Goal: Information Seeking & Learning: Check status

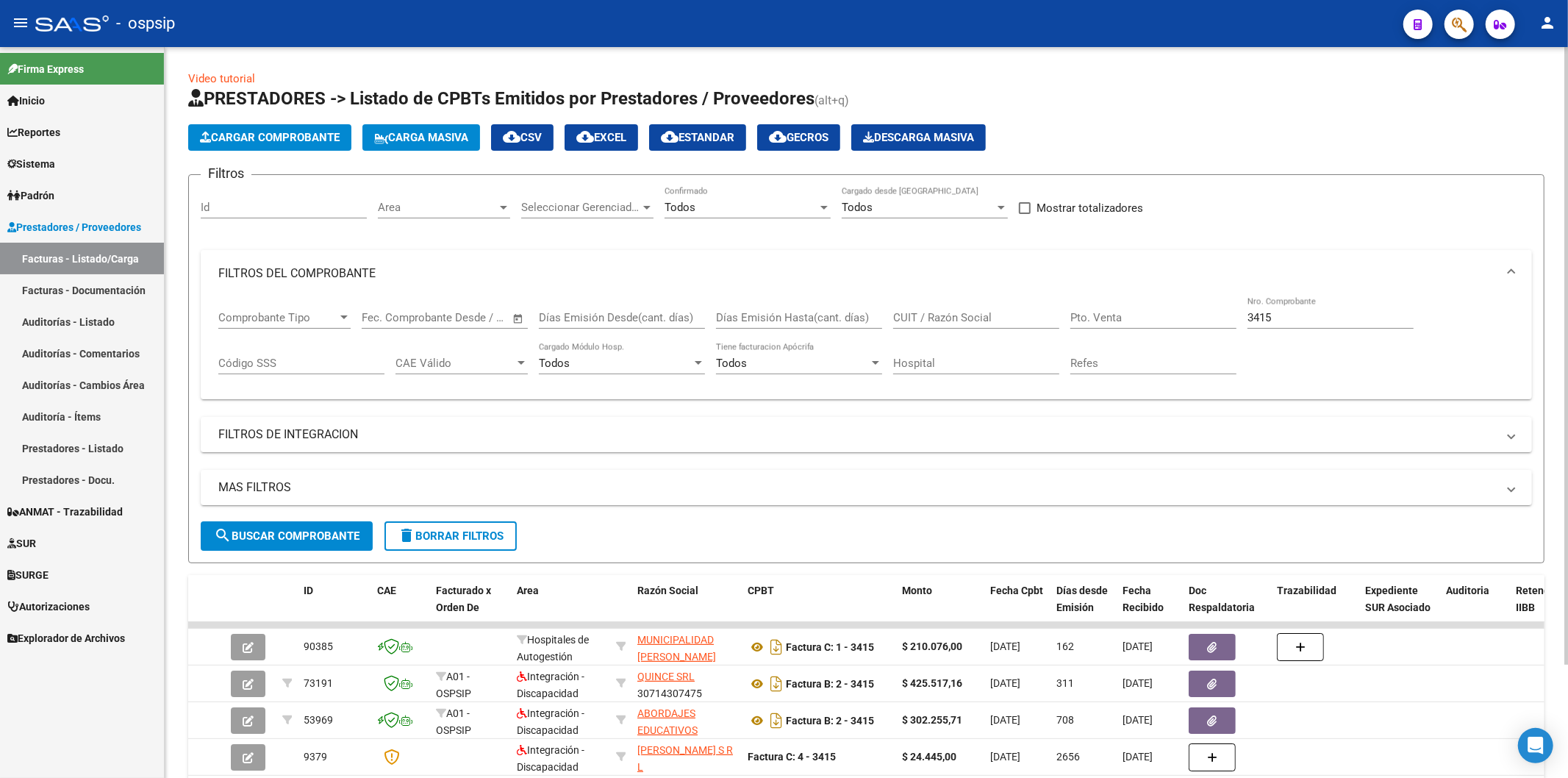
click at [1275, 322] on input "3415" at bounding box center [1330, 318] width 166 height 13
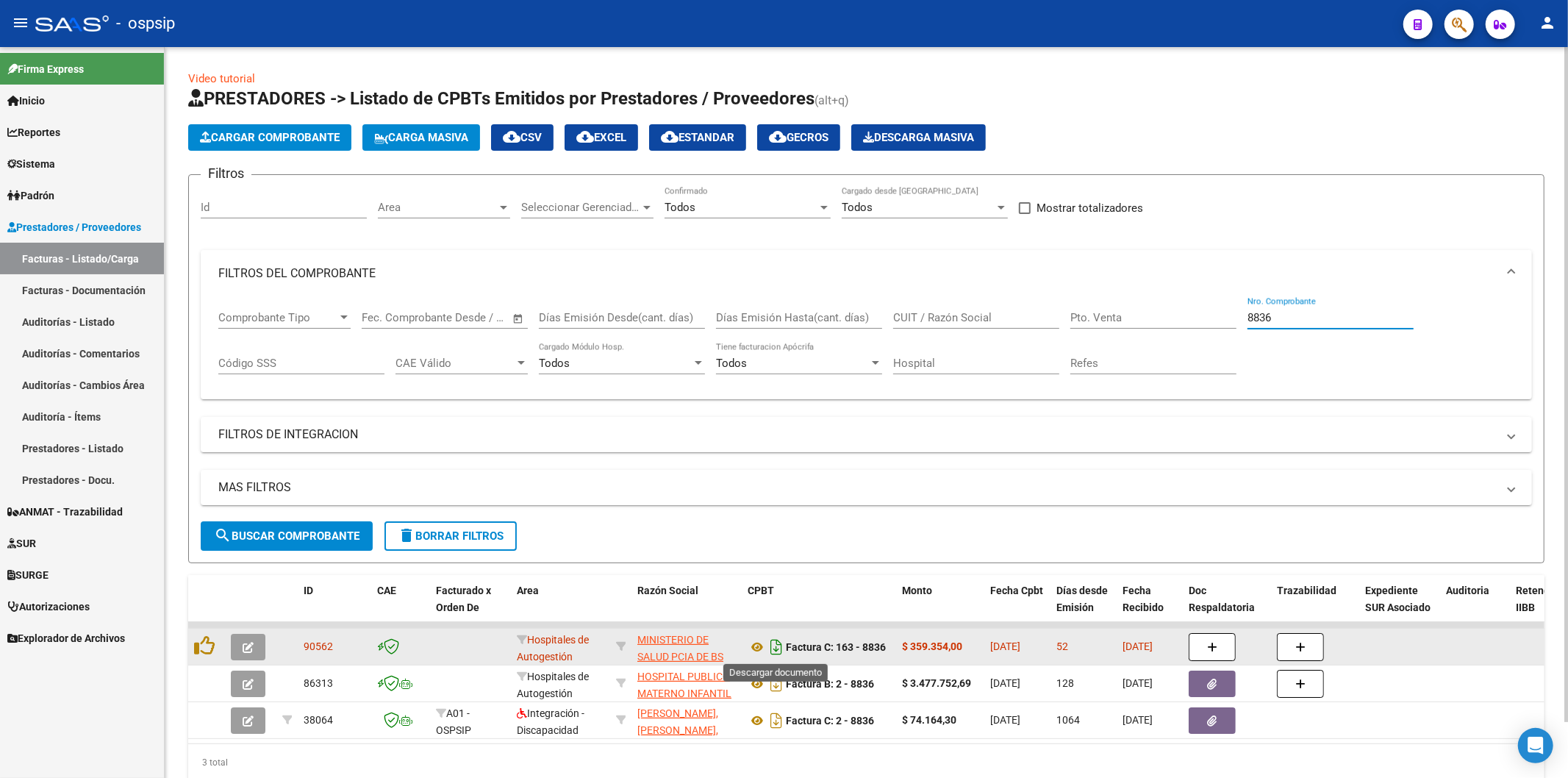
type input "8836"
click at [781, 650] on icon "Descargar documento" at bounding box center [776, 647] width 19 height 24
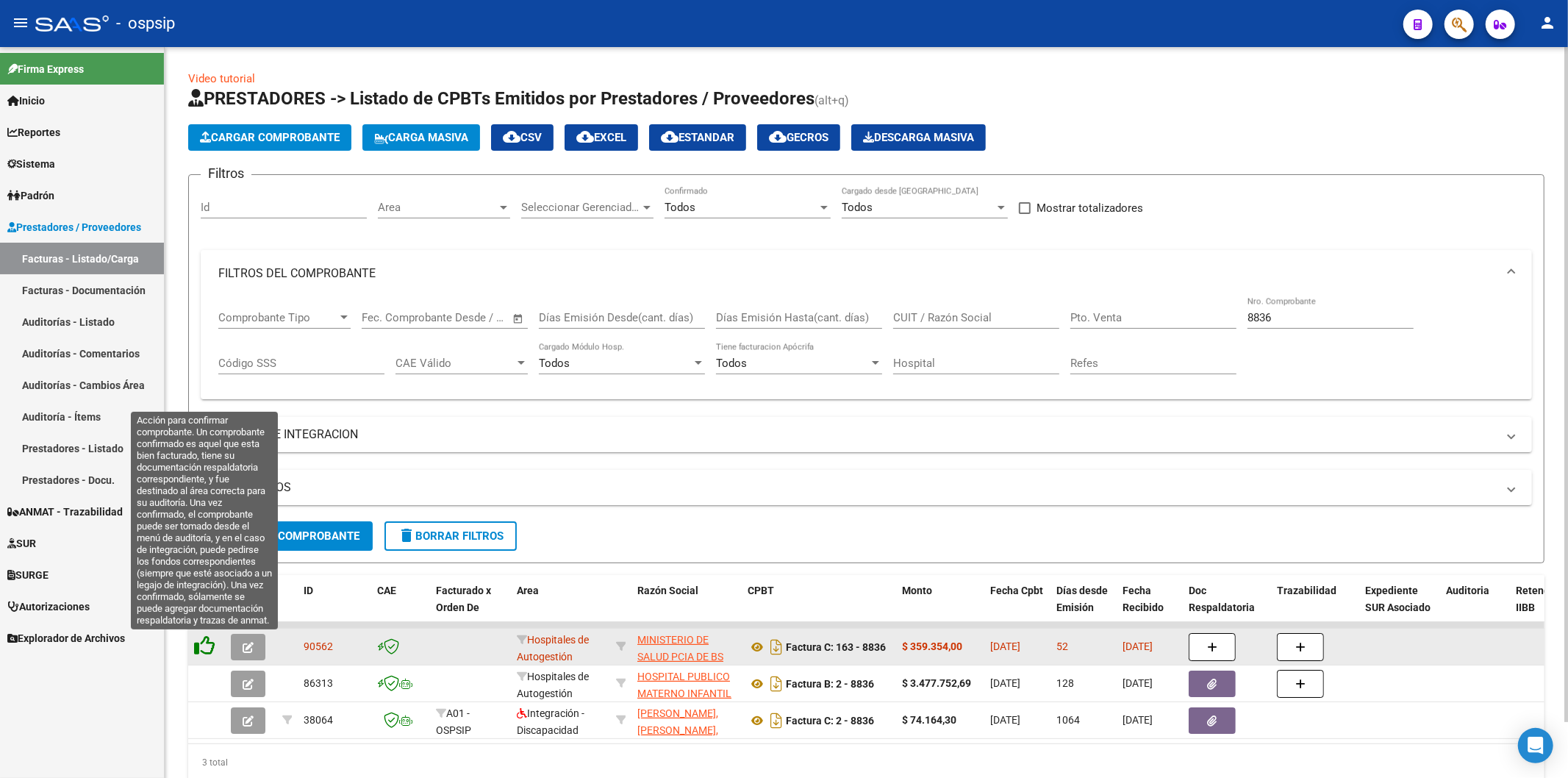
click at [204, 651] on icon at bounding box center [204, 646] width 20 height 20
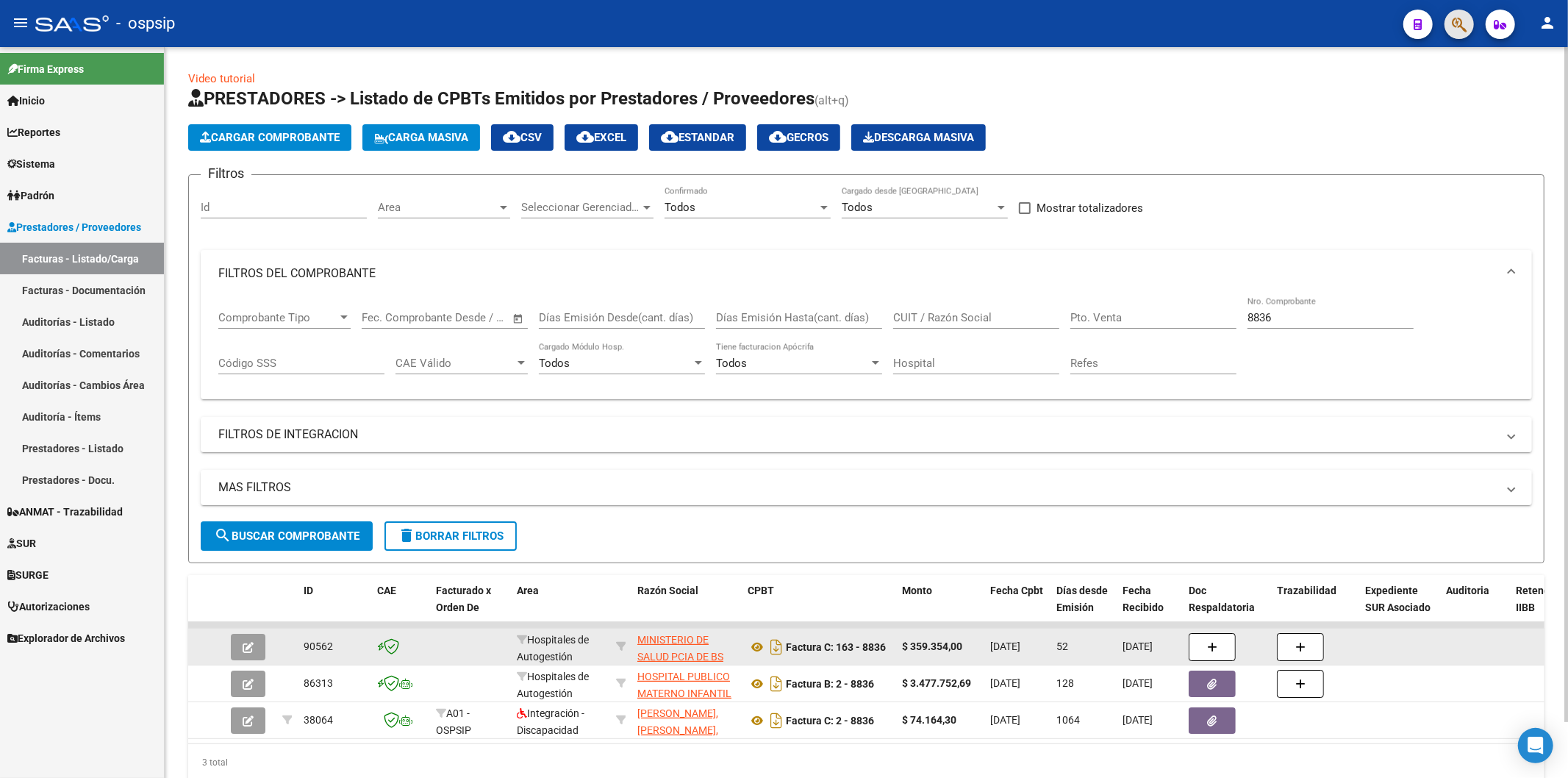
click at [1450, 22] on button "button" at bounding box center [1459, 25] width 29 height 29
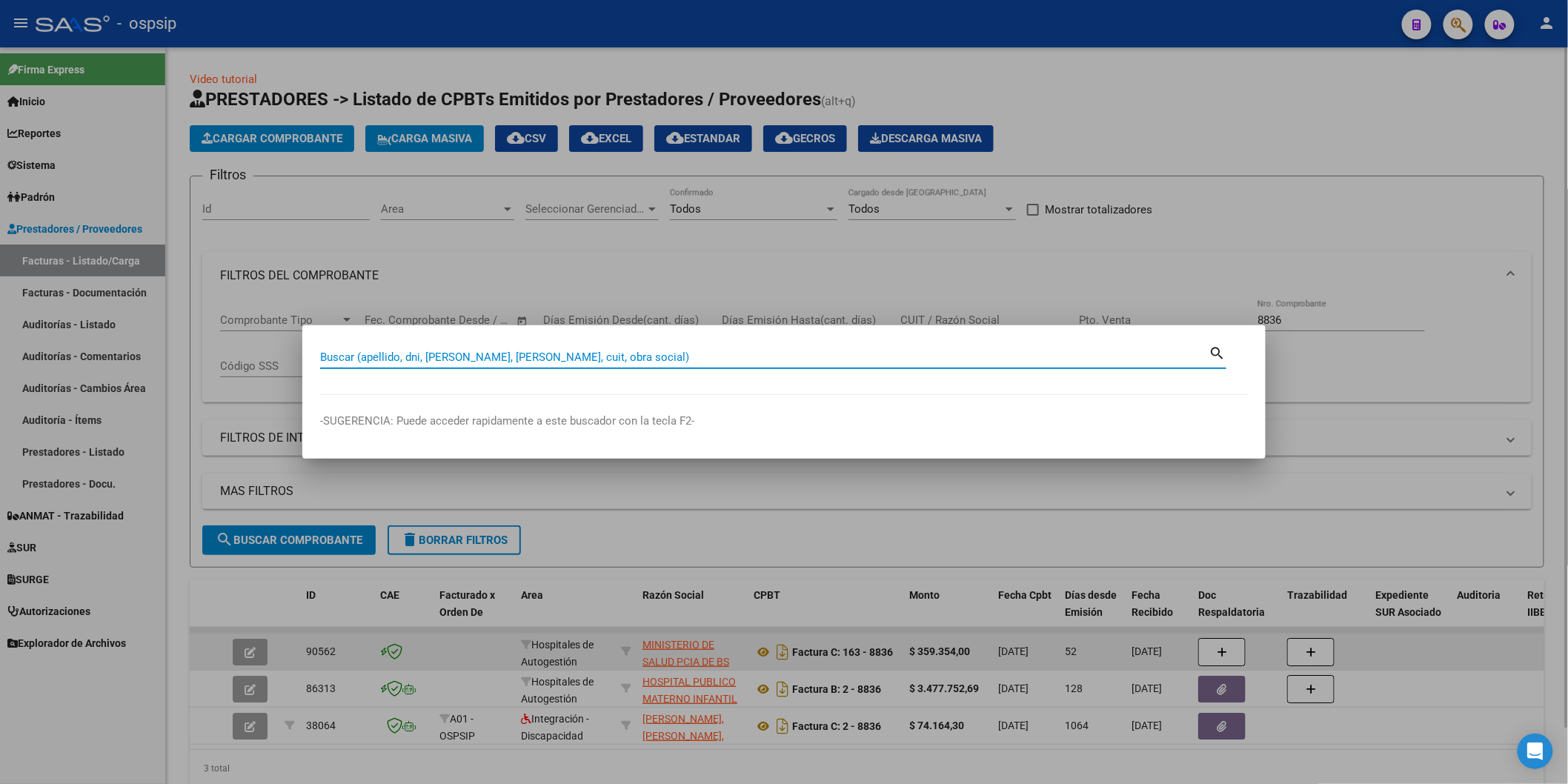
paste input "29106056"
type input "29106056"
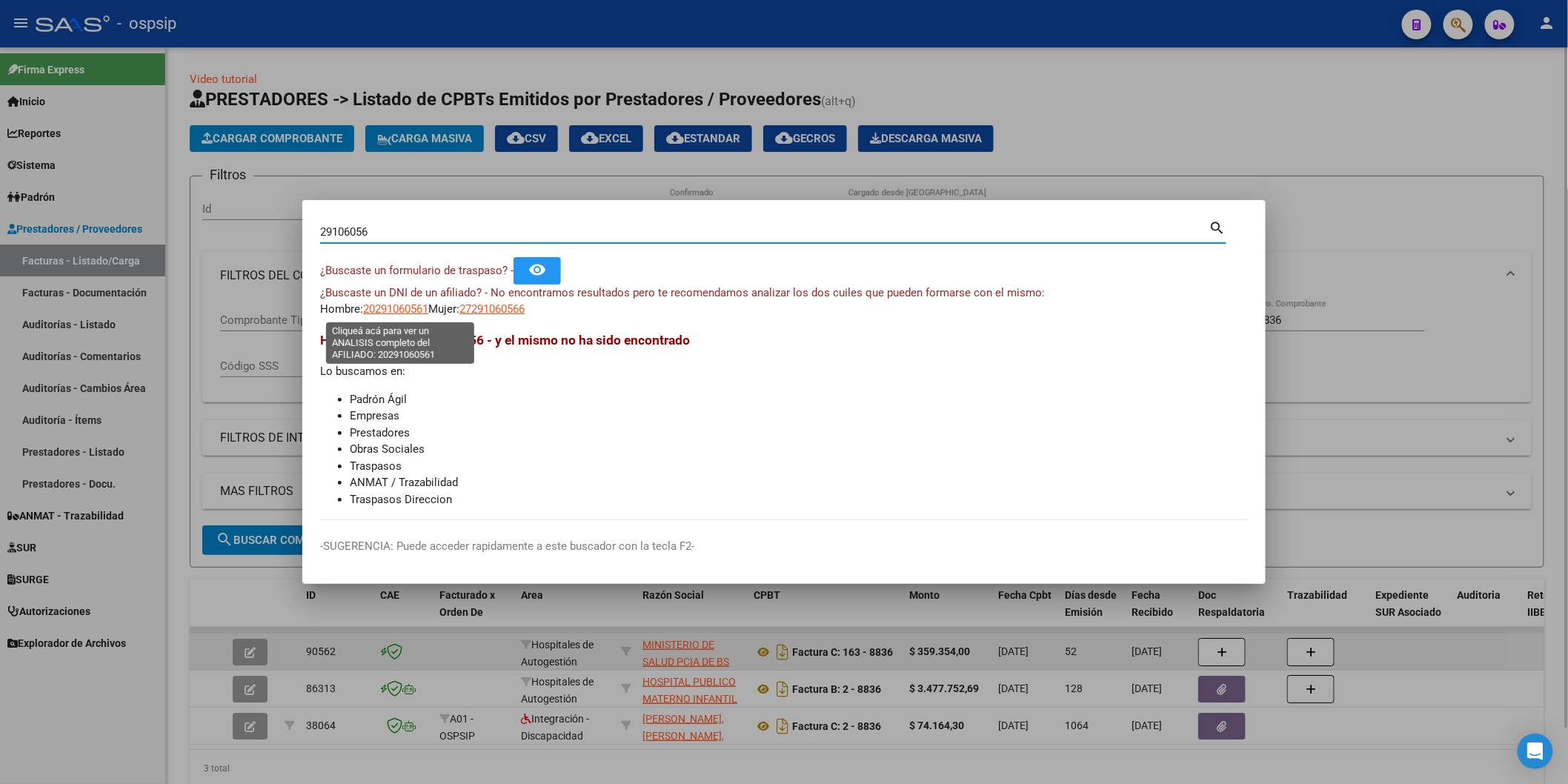
click at [398, 305] on span "20291060561" at bounding box center [395, 309] width 65 height 13
type textarea "20291060561"
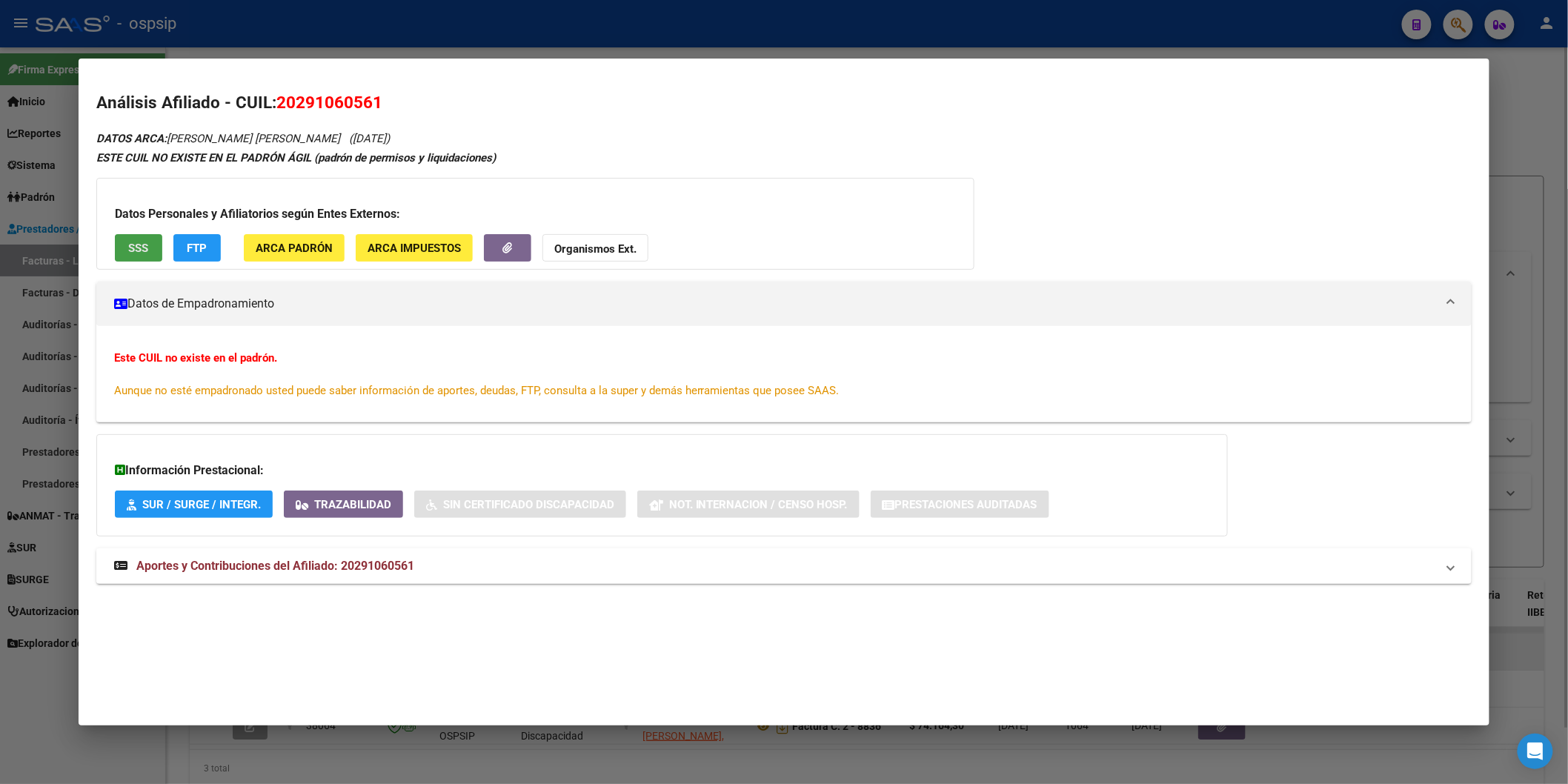
click at [115, 243] on button "SSS" at bounding box center [138, 247] width 48 height 27
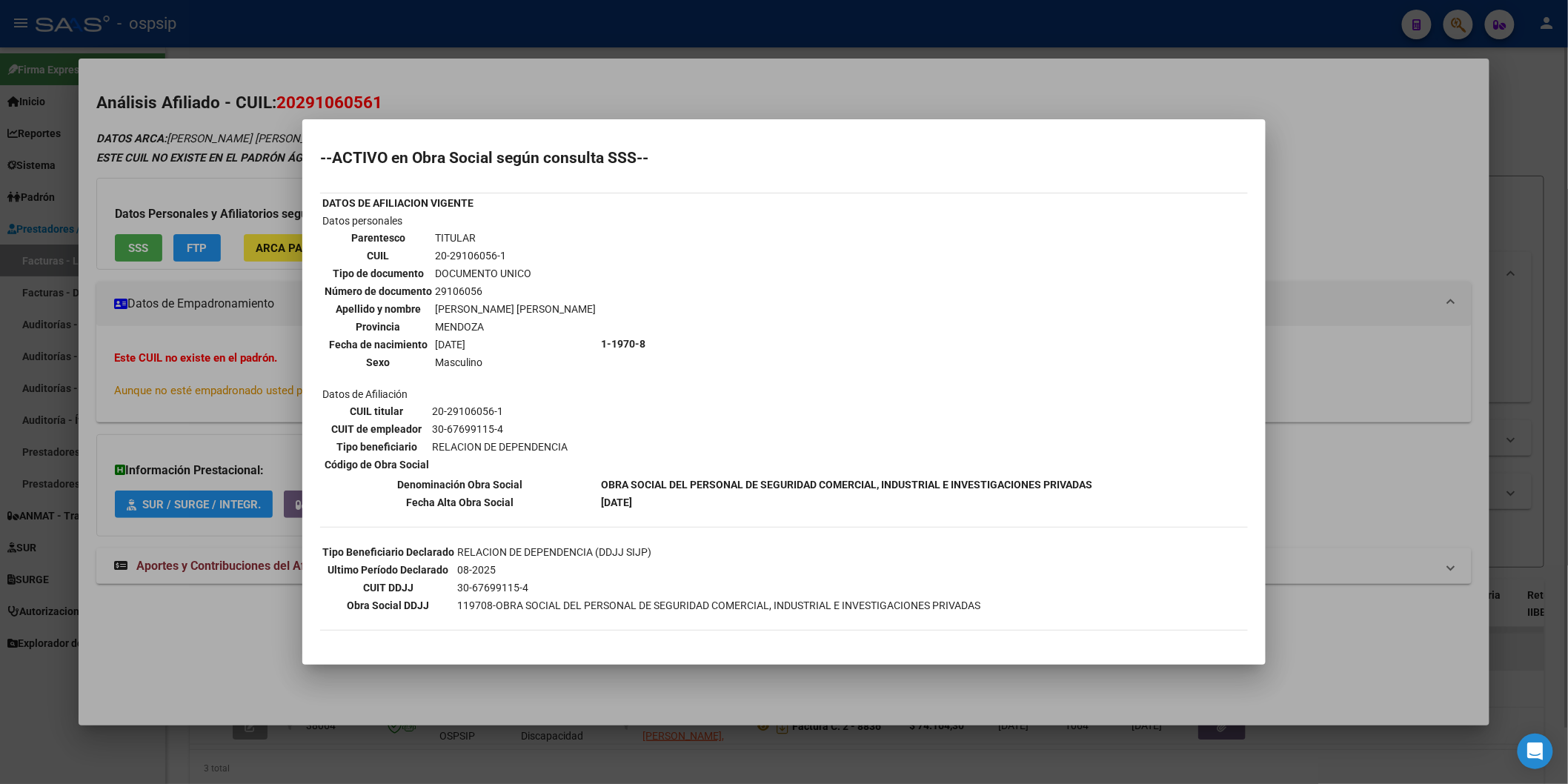
scroll to position [64, 0]
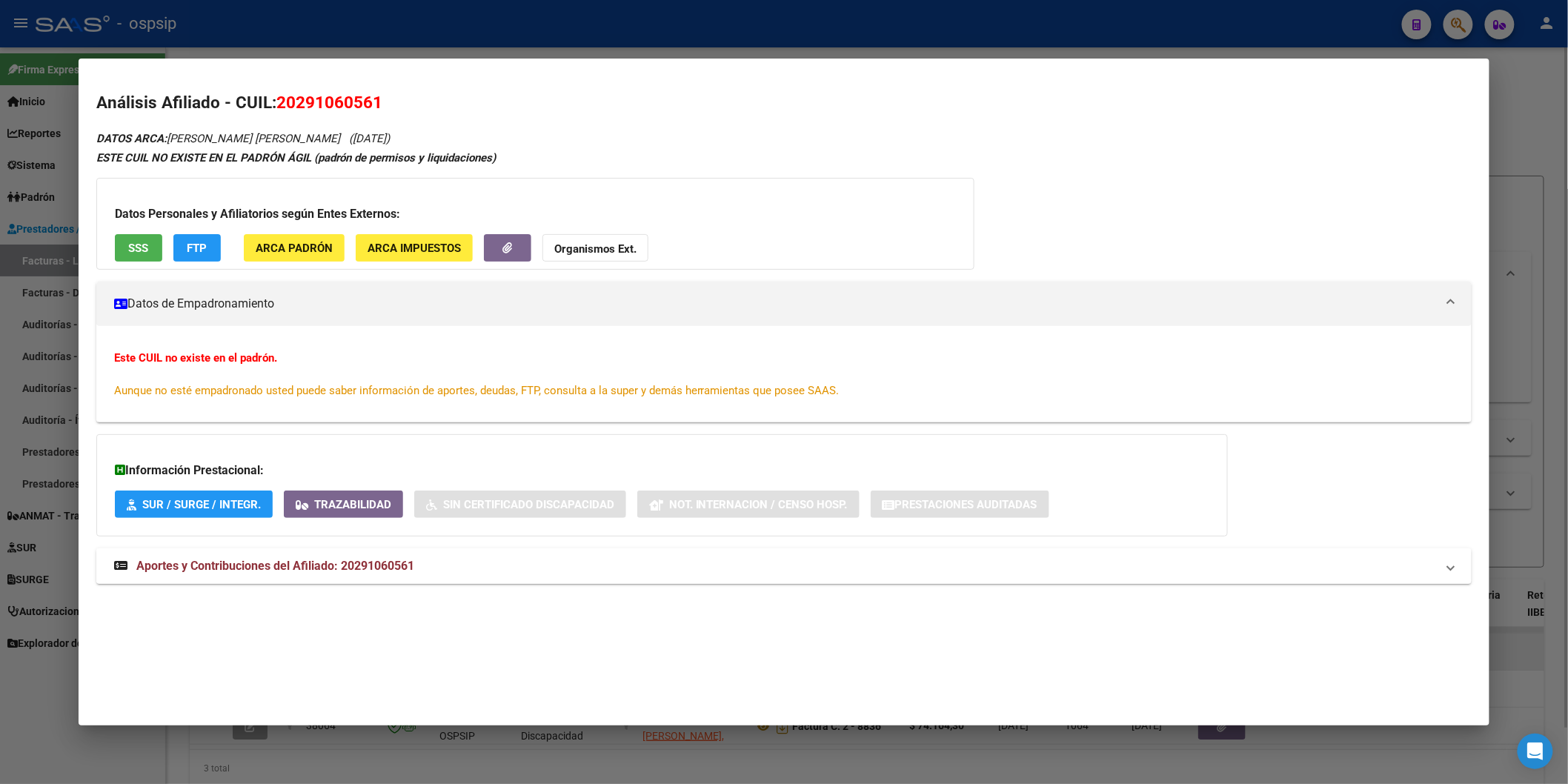
click at [352, 576] on mat-expansion-panel-header "Aportes y Contribuciones del Afiliado: 20291060561" at bounding box center [784, 566] width 1375 height 35
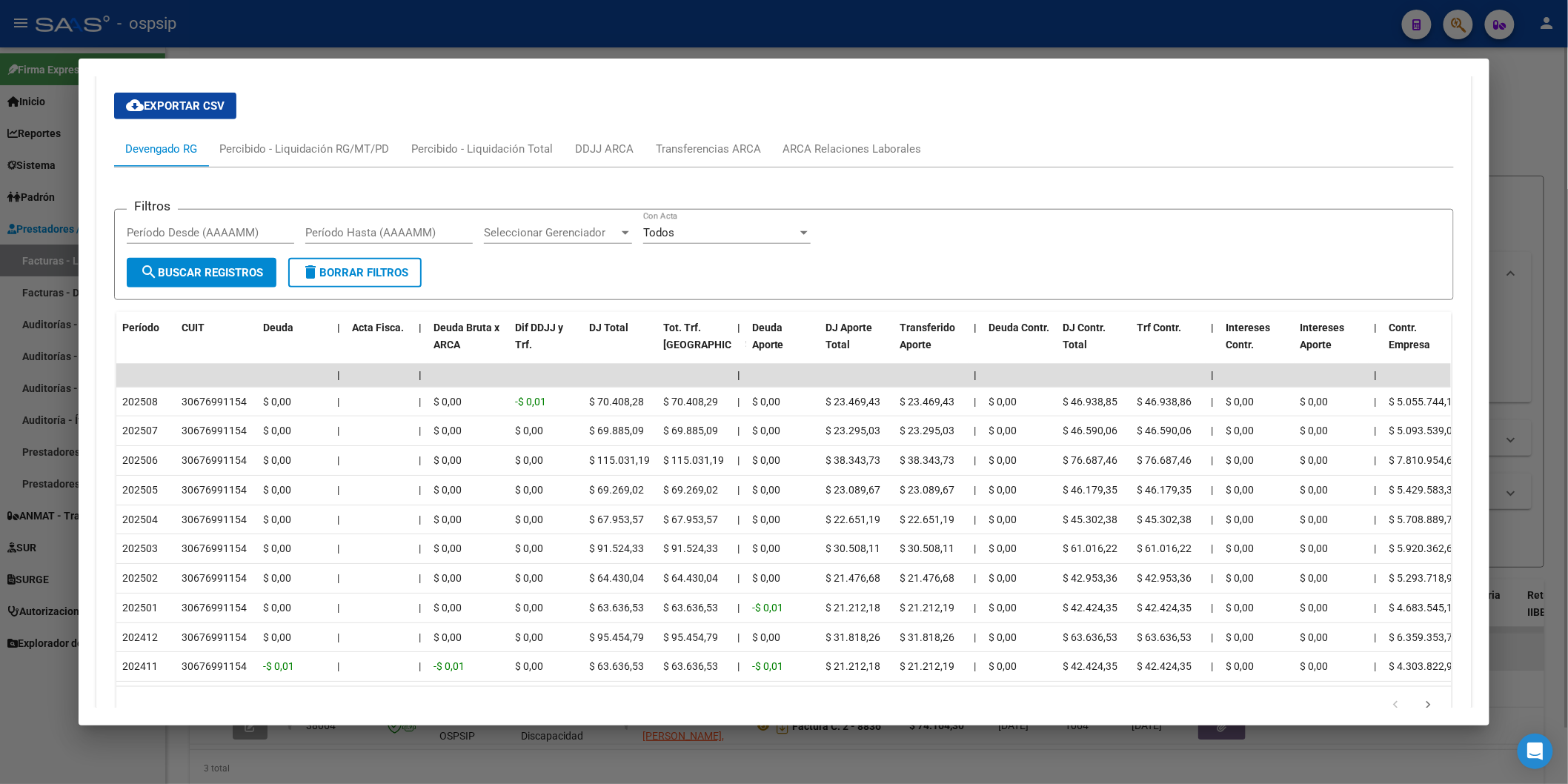
scroll to position [314, 0]
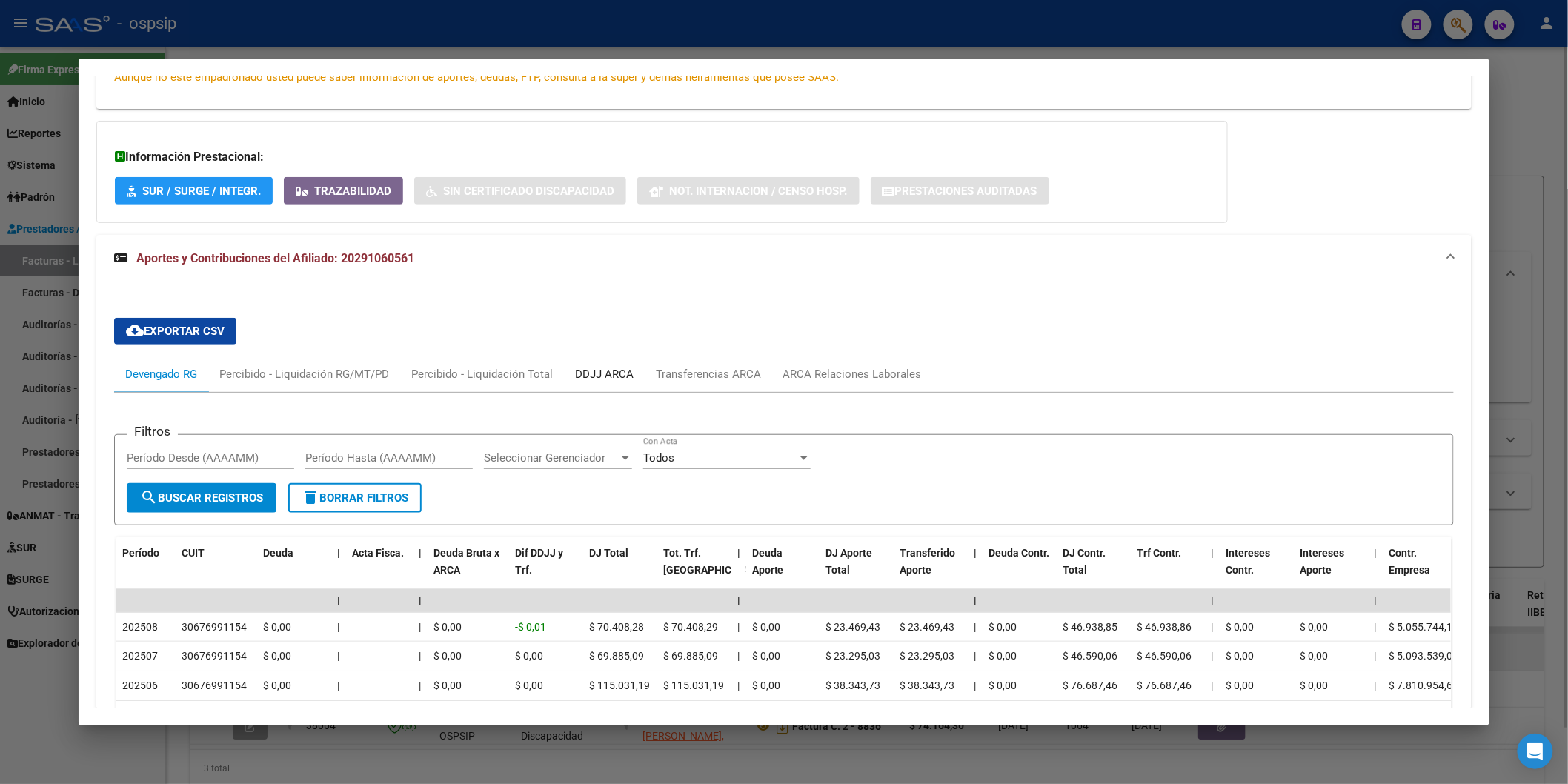
click at [580, 374] on div "DDJJ ARCA" at bounding box center [604, 375] width 58 height 16
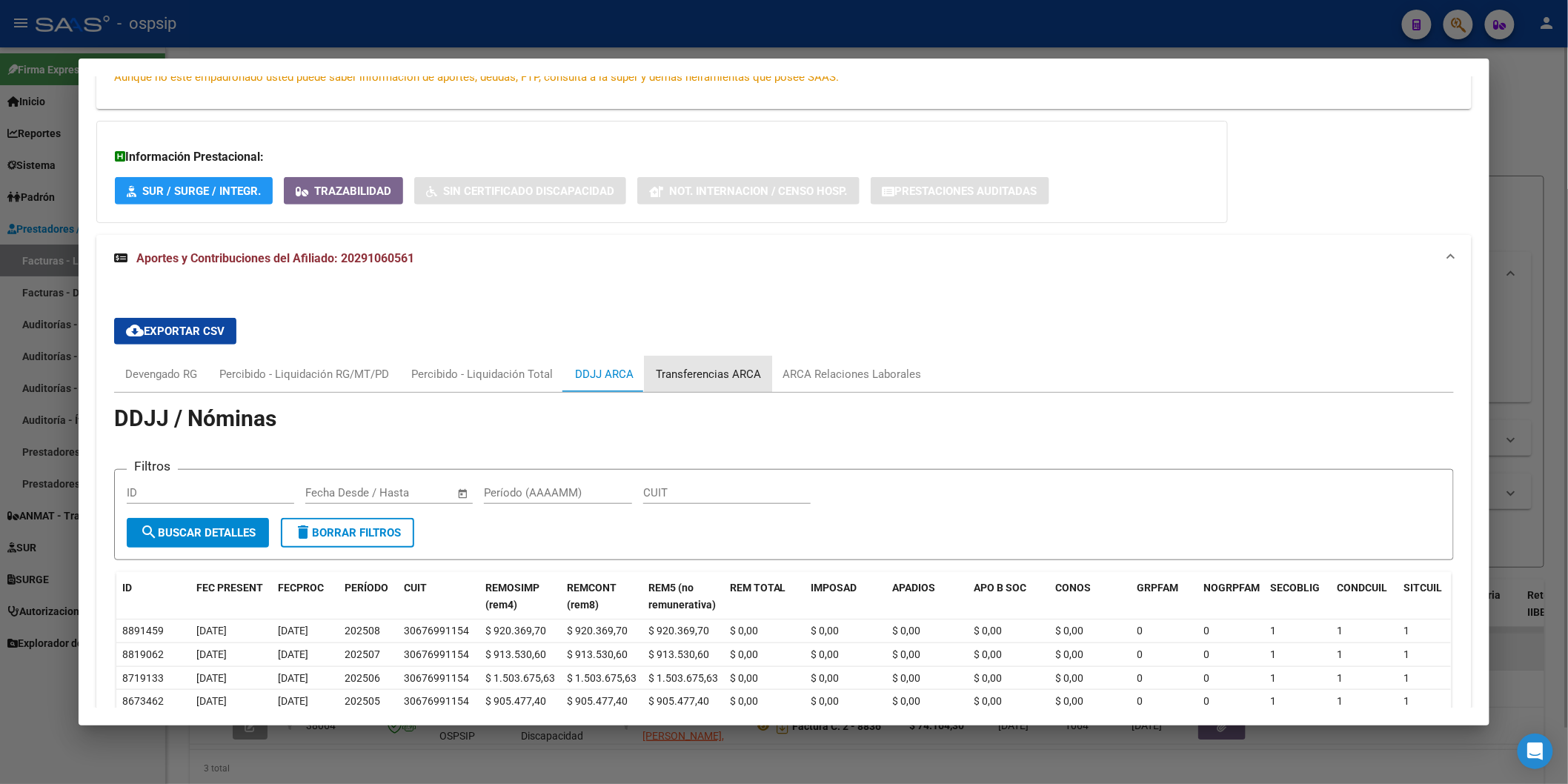
click at [702, 372] on div "Transferencias ARCA" at bounding box center [708, 375] width 105 height 16
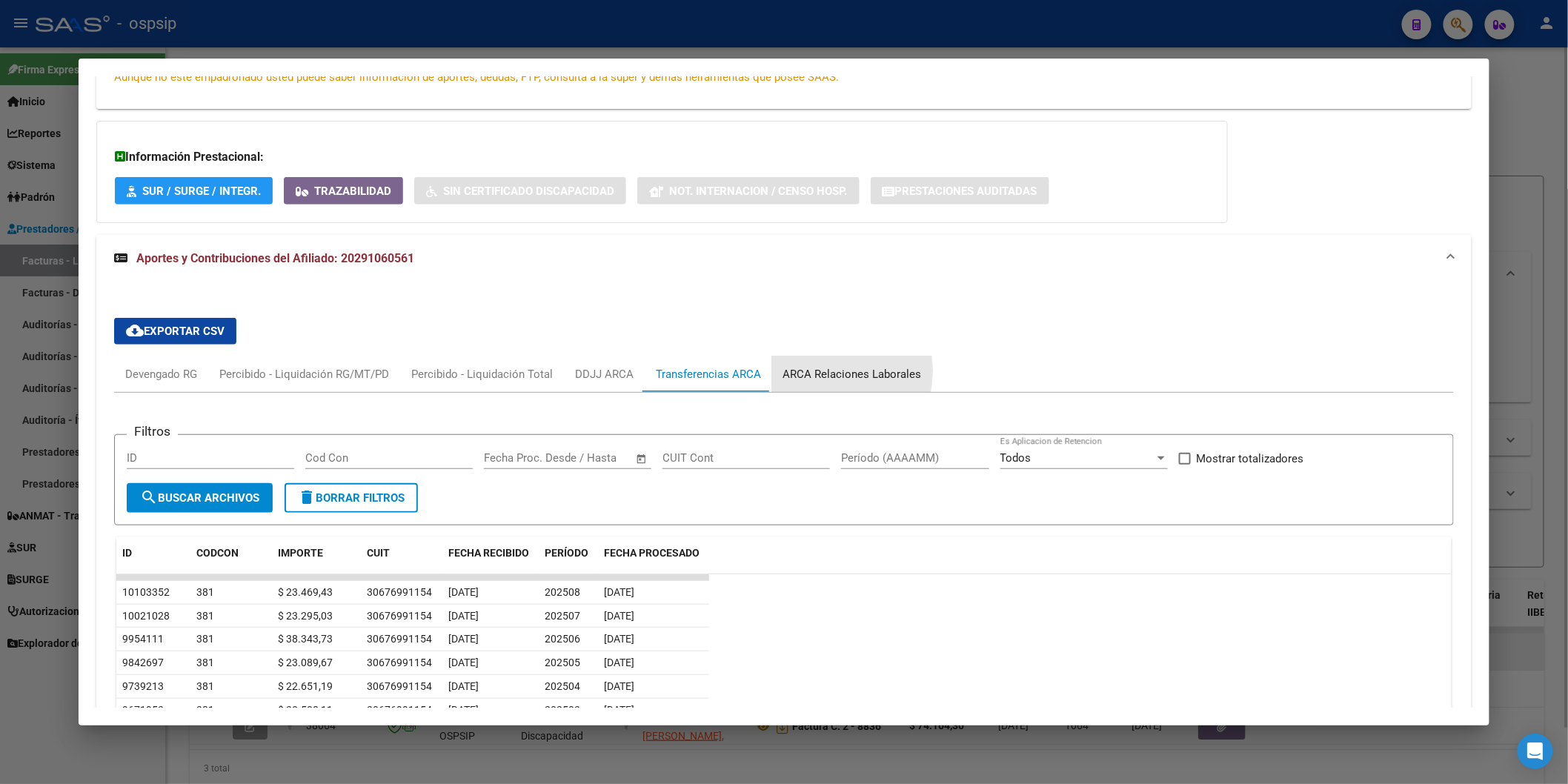
click at [796, 371] on div "ARCA Relaciones Laborales" at bounding box center [852, 375] width 138 height 16
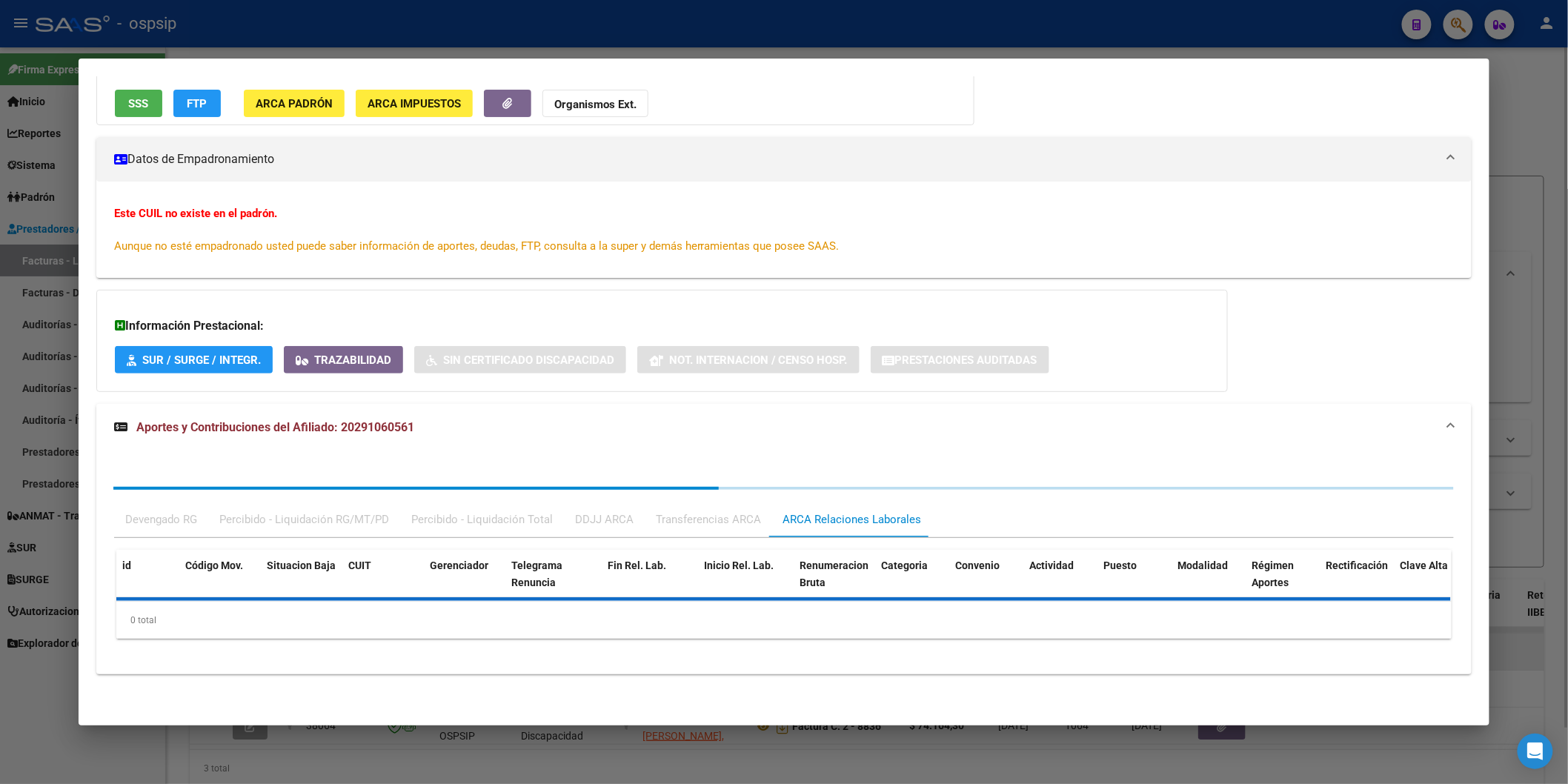
scroll to position [218, 0]
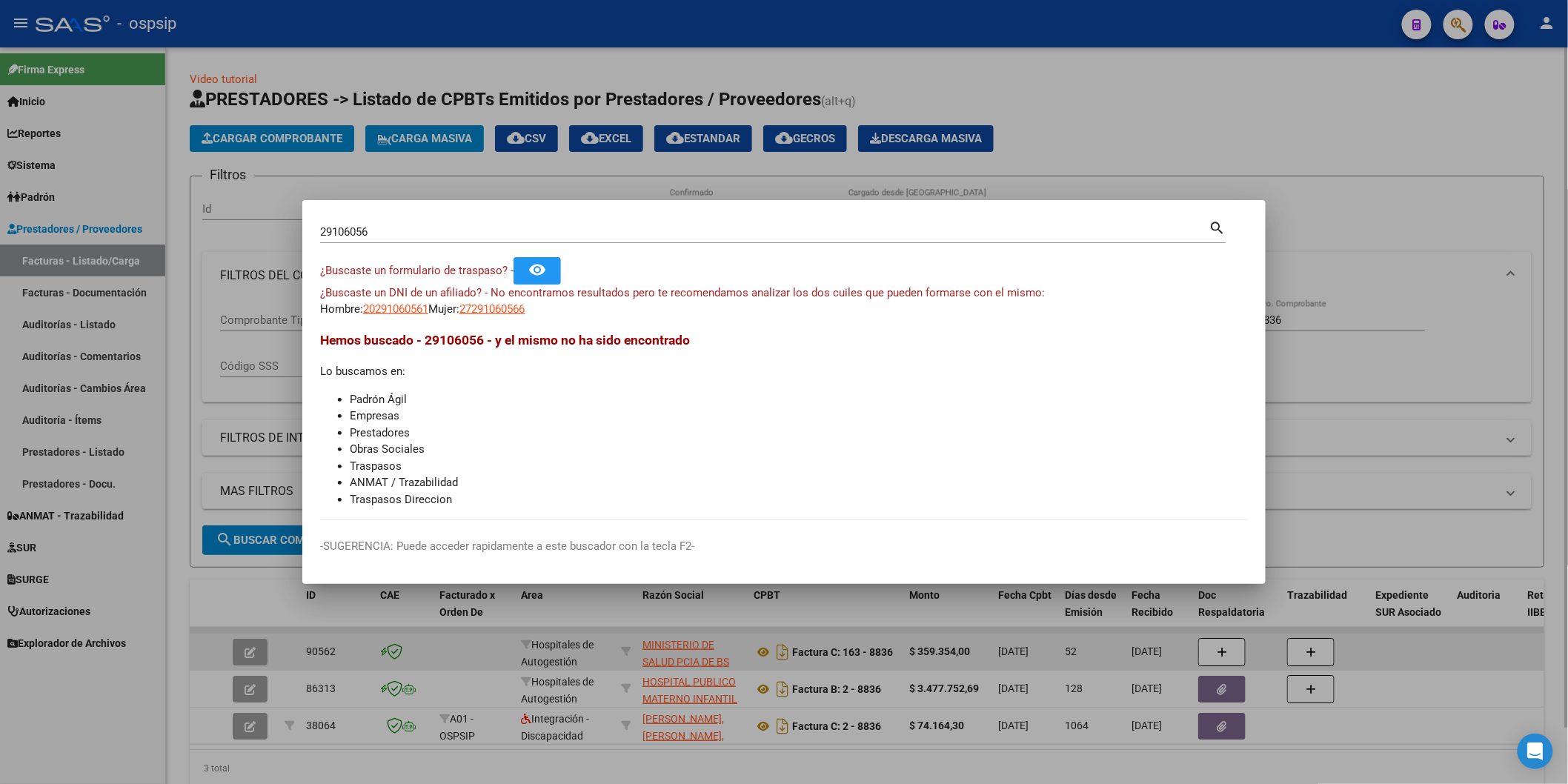
click at [446, 230] on input "29106056" at bounding box center [765, 232] width 889 height 13
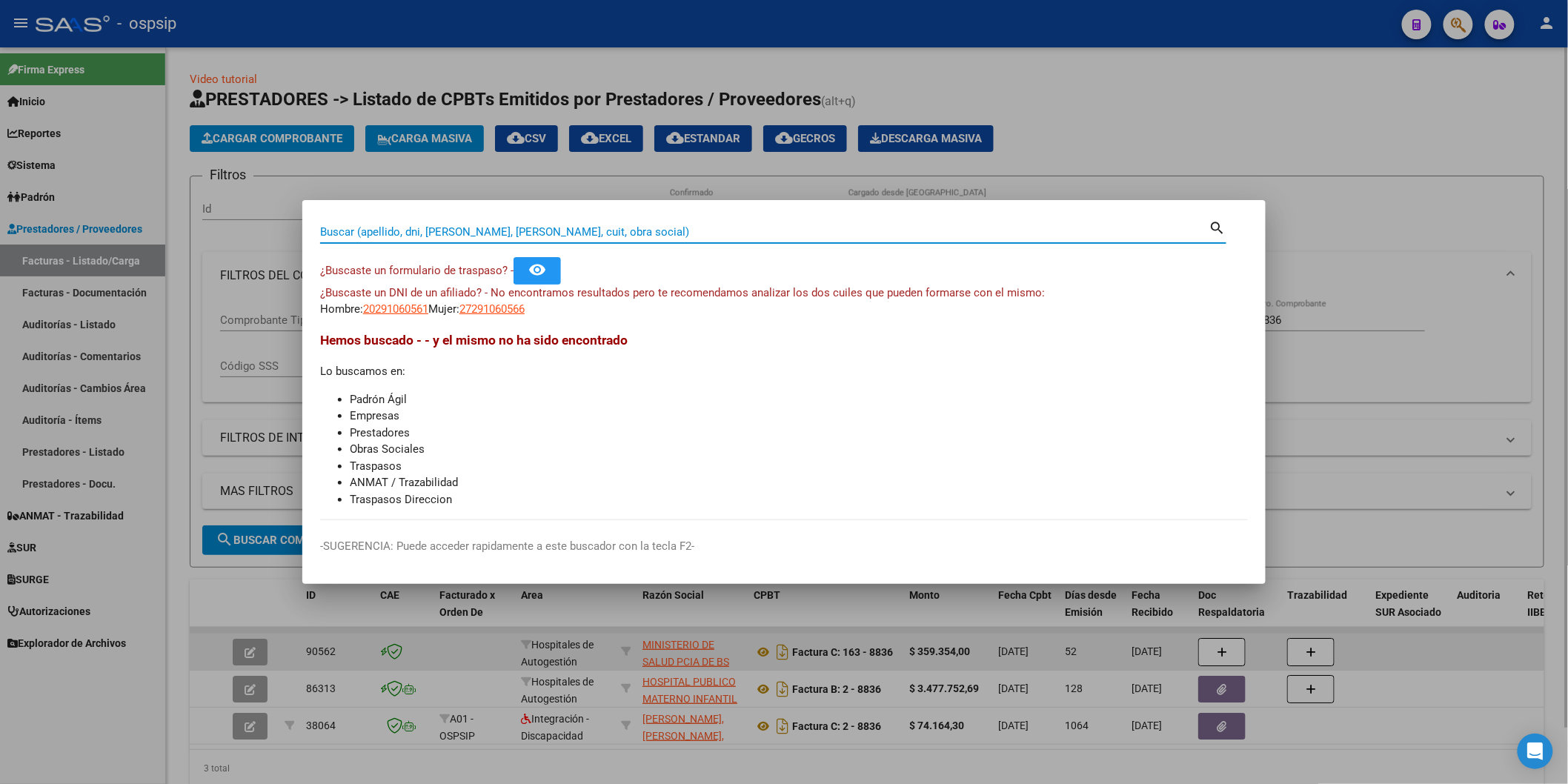
paste input "43682914"
type input "43682914"
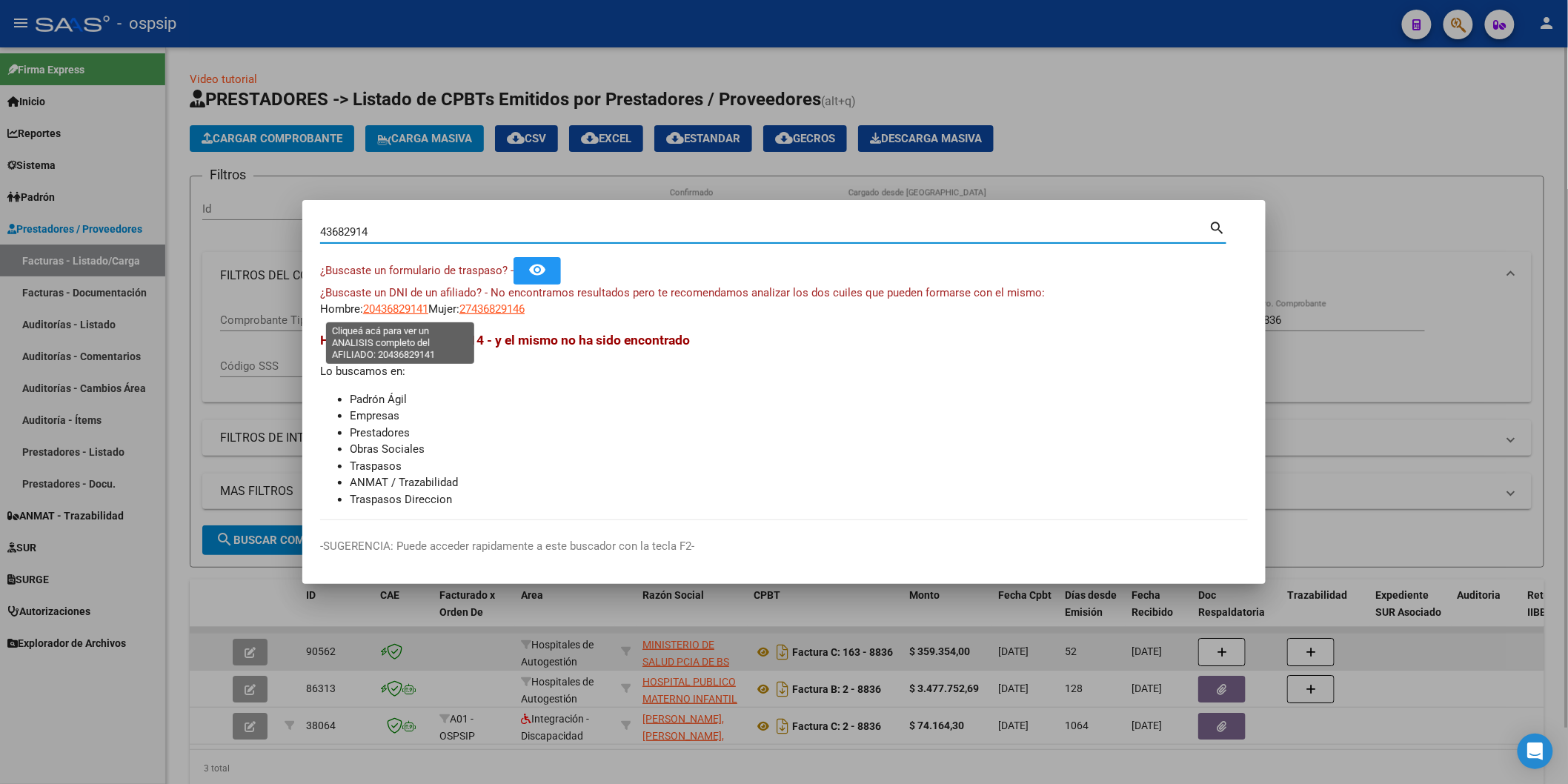
click at [413, 306] on span "20436829141" at bounding box center [395, 309] width 65 height 13
type textarea "20436829141"
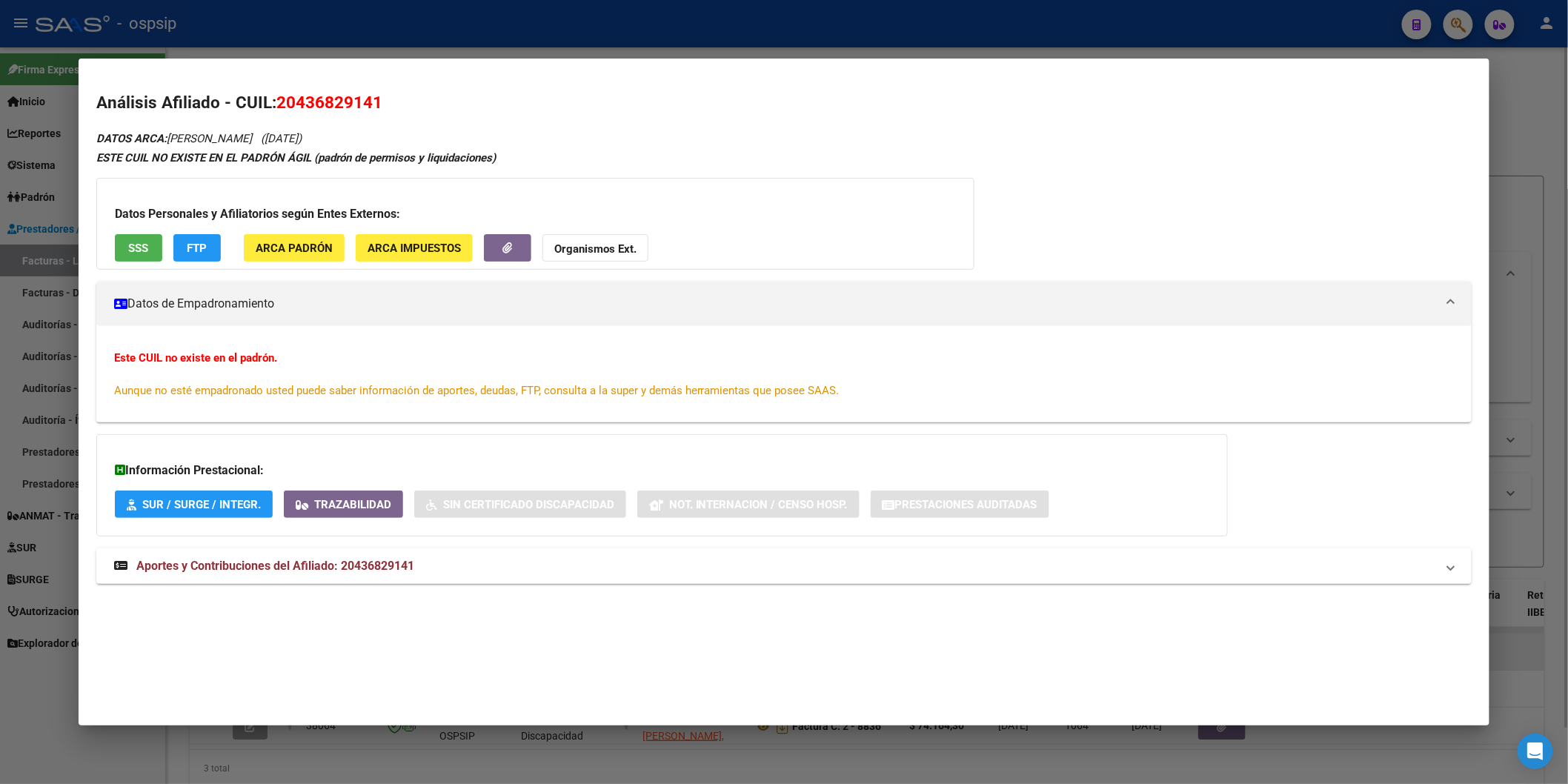
click at [141, 243] on span "SSS" at bounding box center [138, 248] width 20 height 13
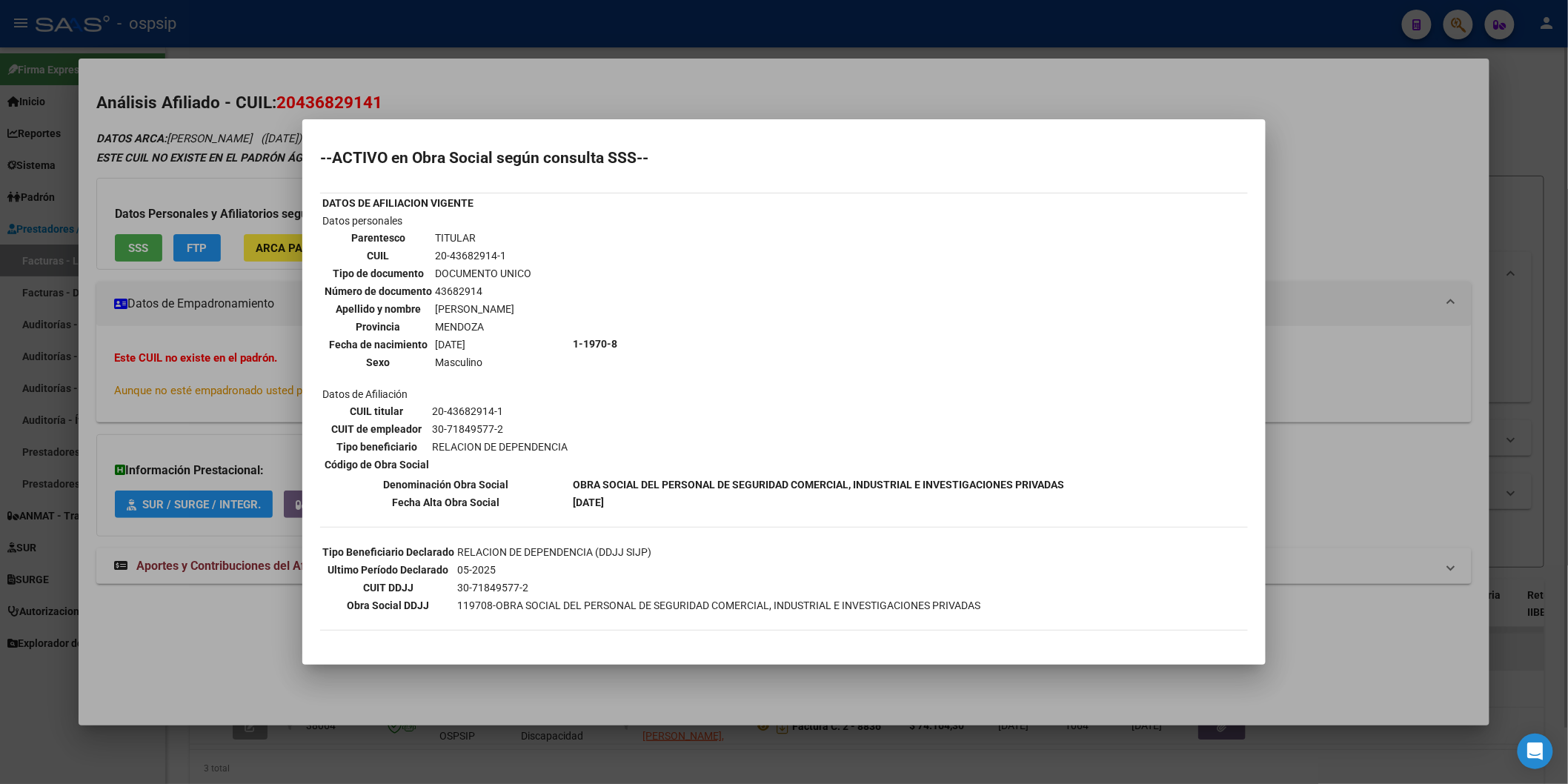
scroll to position [48, 0]
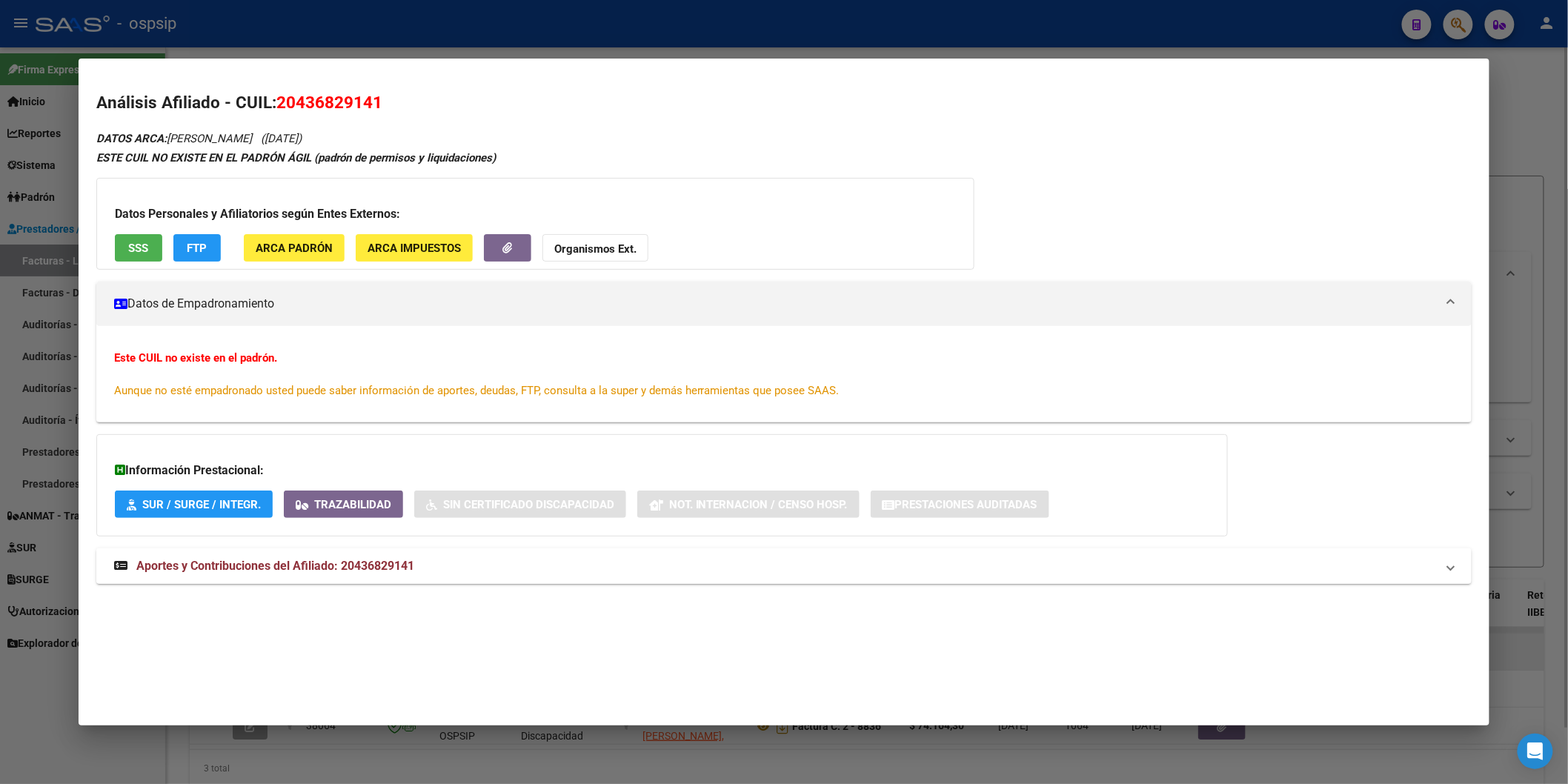
click at [297, 572] on span "Aportes y Contribuciones del Afiliado: 20436829141" at bounding box center [275, 566] width 278 height 14
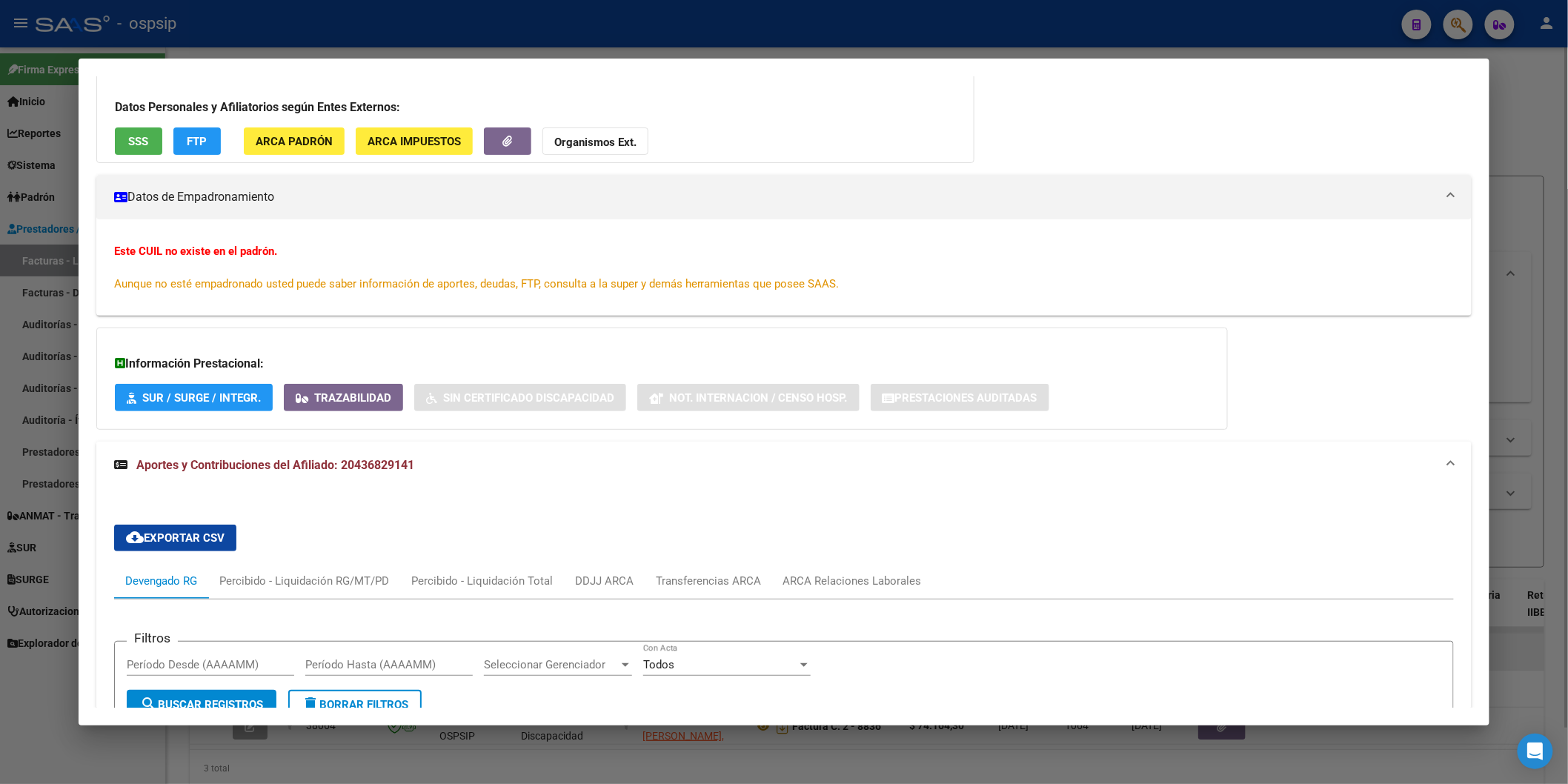
scroll to position [411, 0]
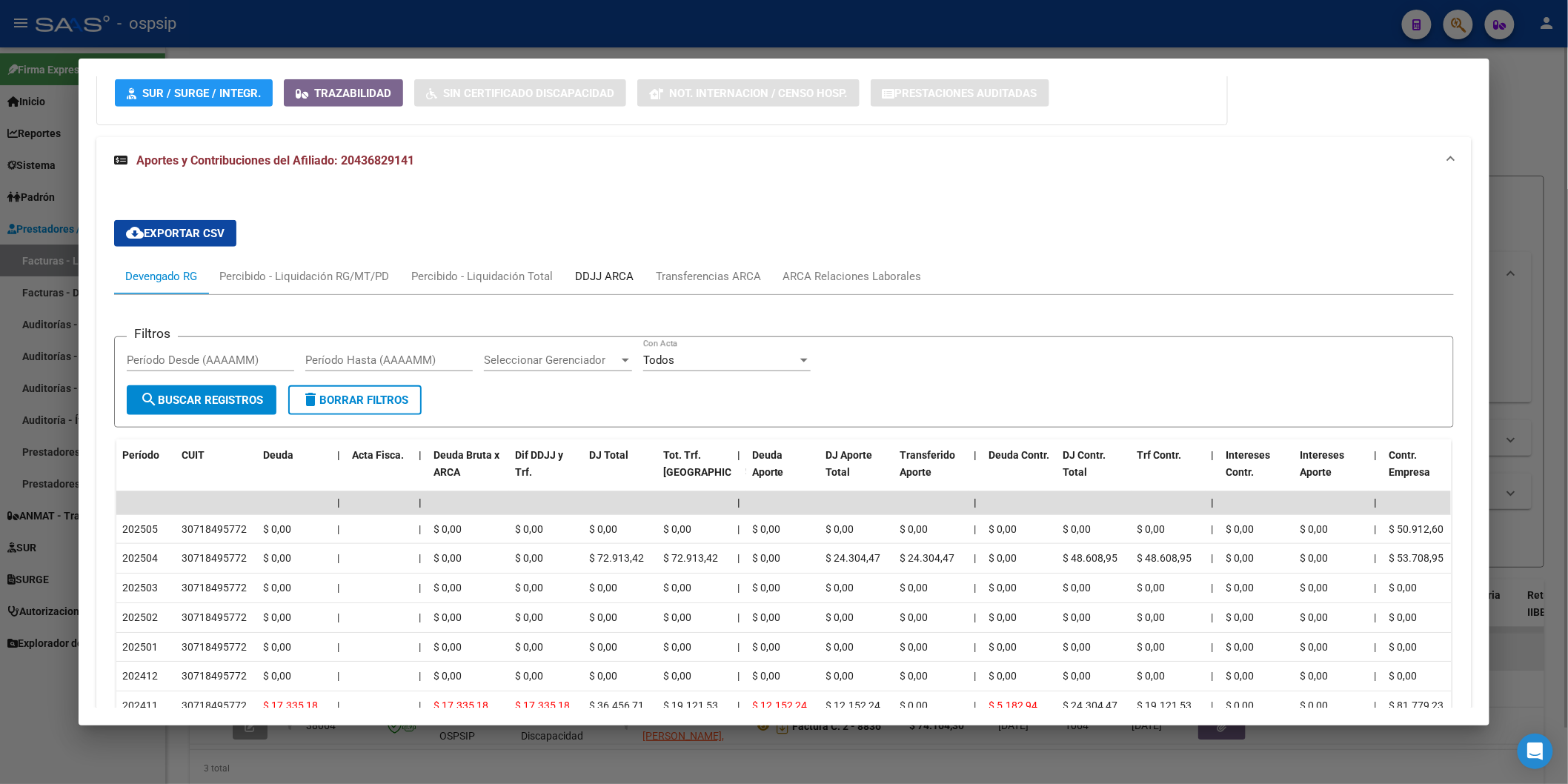
click at [593, 277] on div "DDJJ ARCA" at bounding box center [604, 277] width 58 height 16
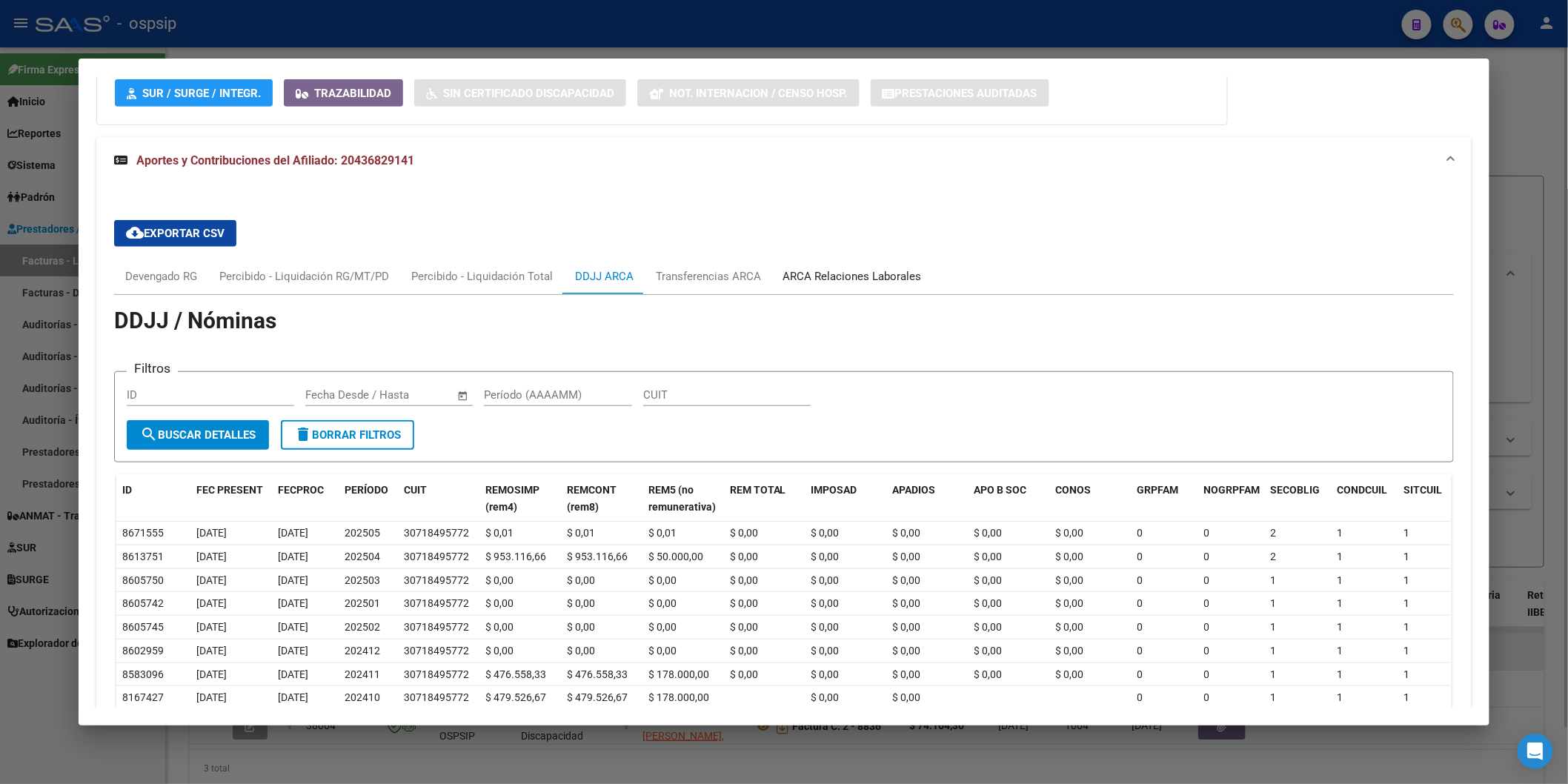
click at [803, 263] on div "ARCA Relaciones Laborales" at bounding box center [852, 276] width 161 height 35
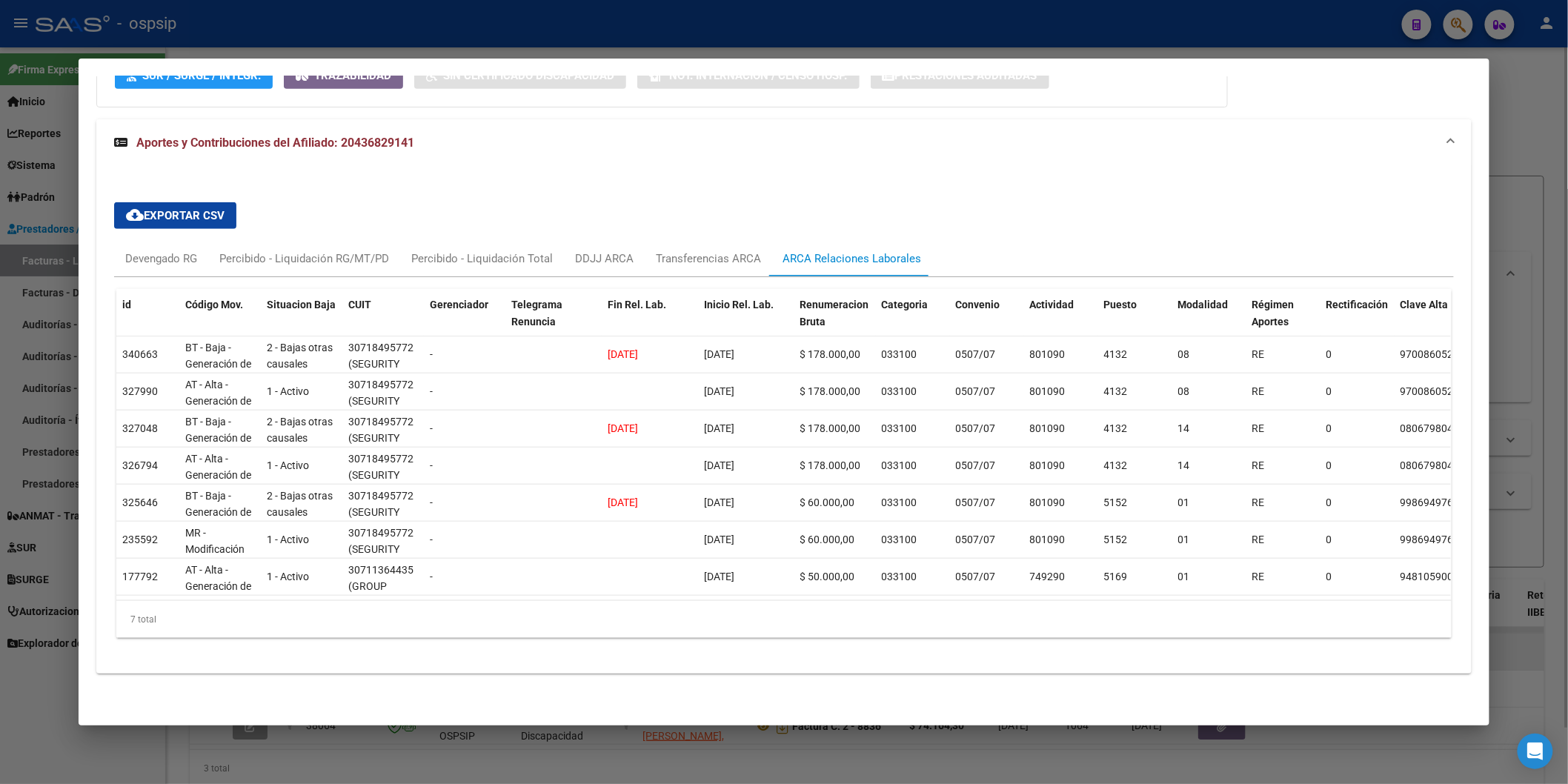
scroll to position [441, 0]
click at [584, 261] on div "DDJJ ARCA" at bounding box center [604, 258] width 81 height 35
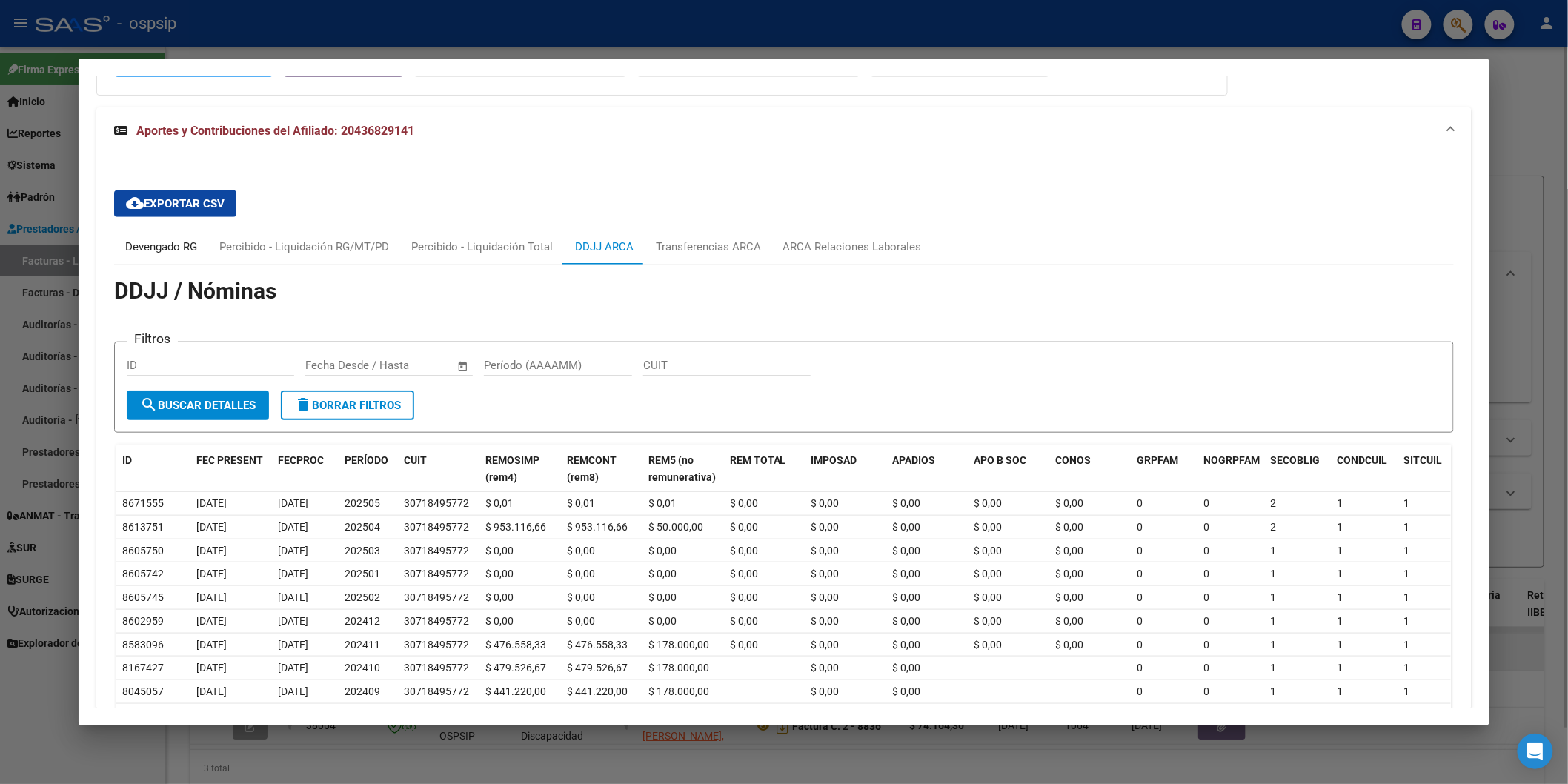
click at [185, 250] on div "Devengado RG" at bounding box center [161, 247] width 72 height 16
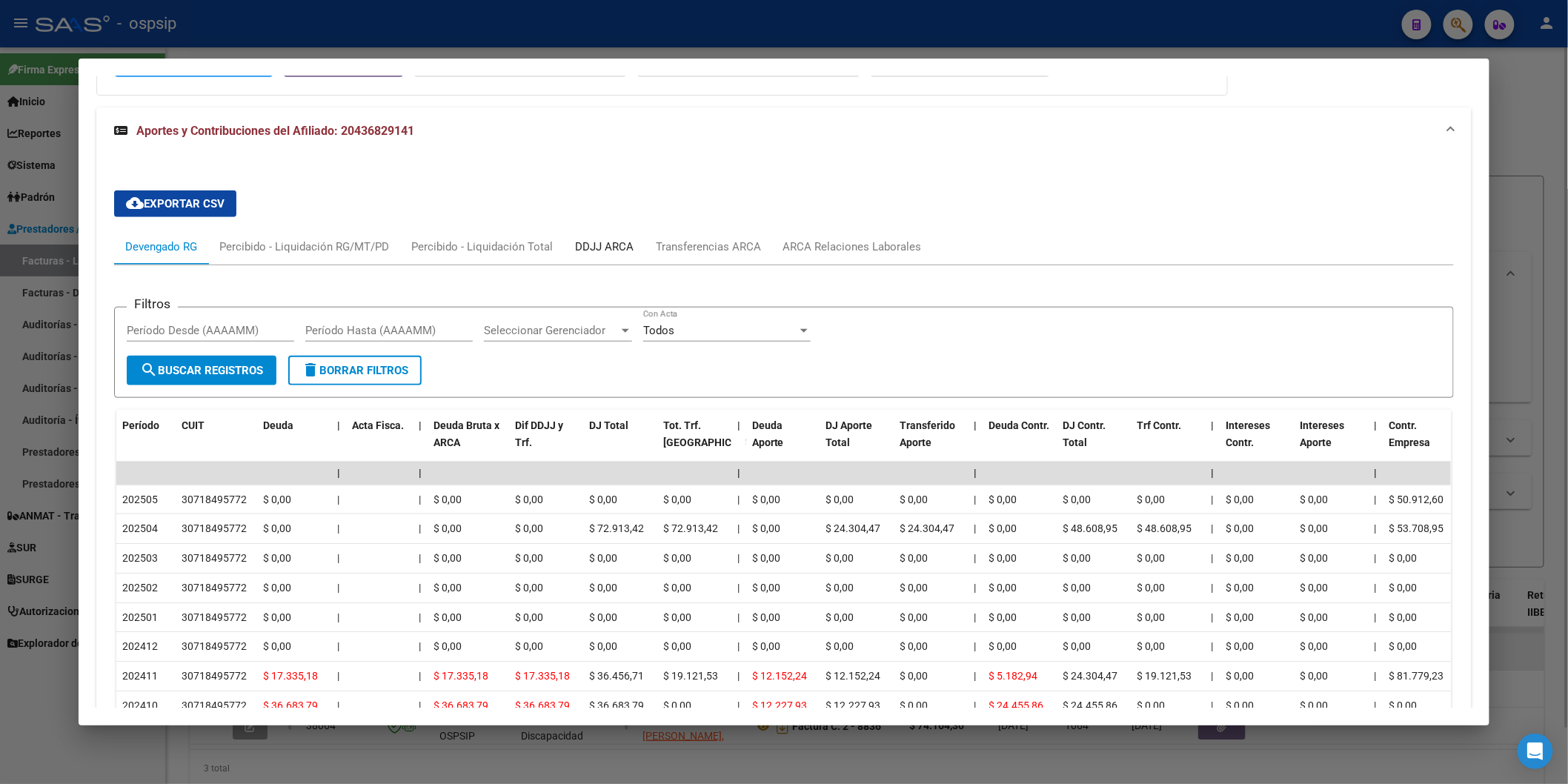
click at [604, 242] on div "DDJJ ARCA" at bounding box center [604, 247] width 58 height 16
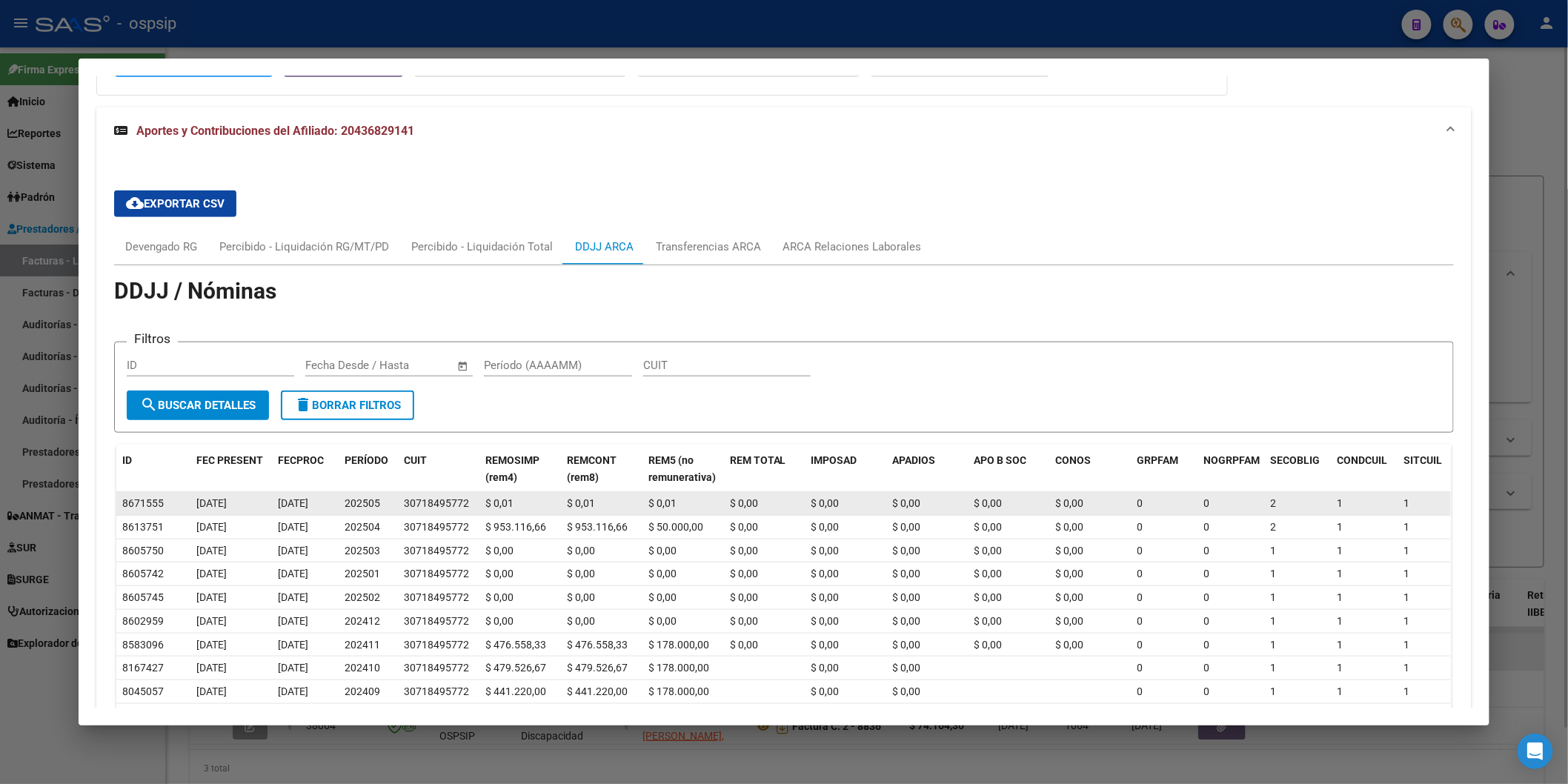
scroll to position [0, 0]
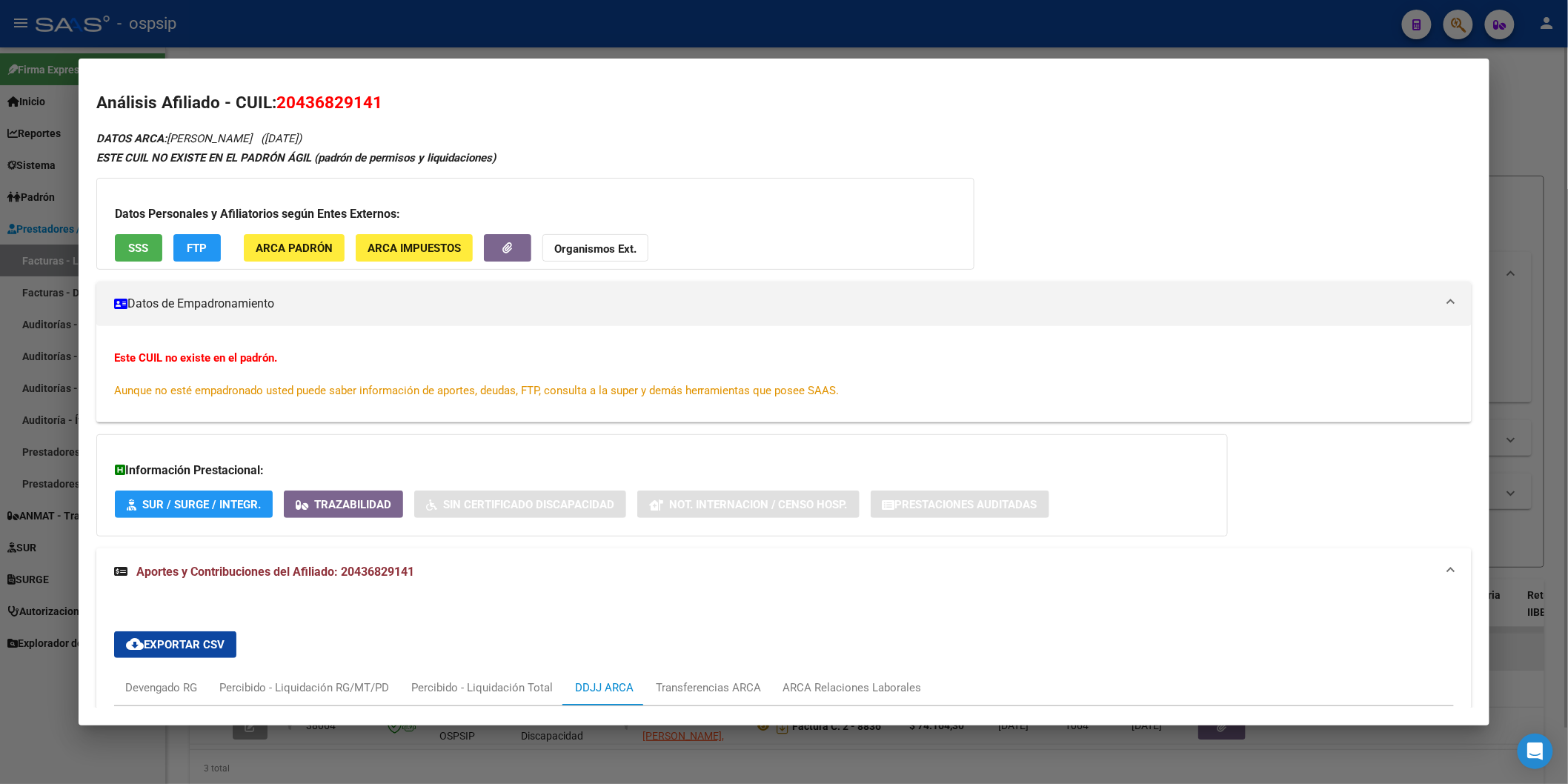
click at [144, 240] on button "SSS" at bounding box center [138, 247] width 48 height 27
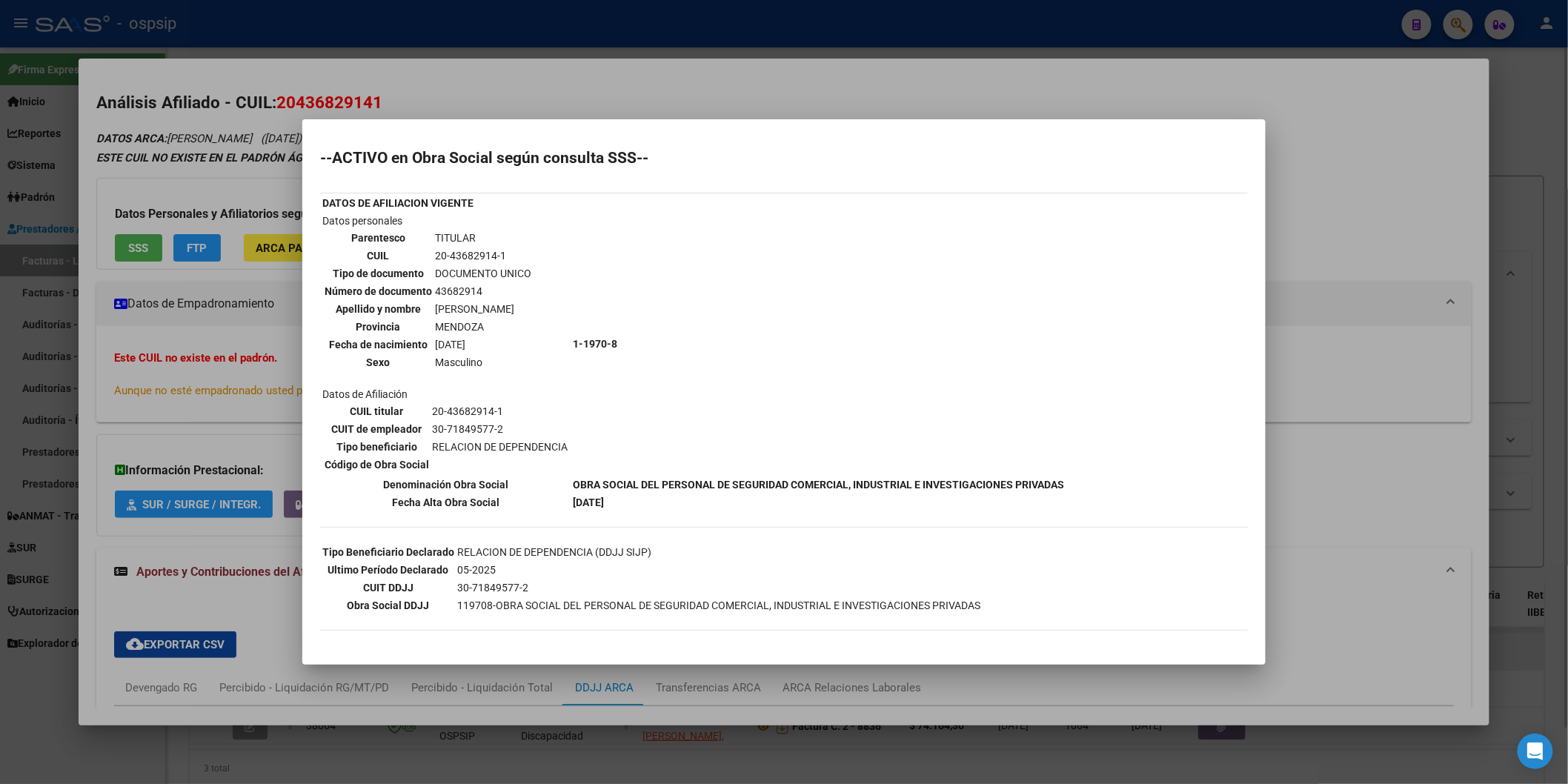
scroll to position [48, 0]
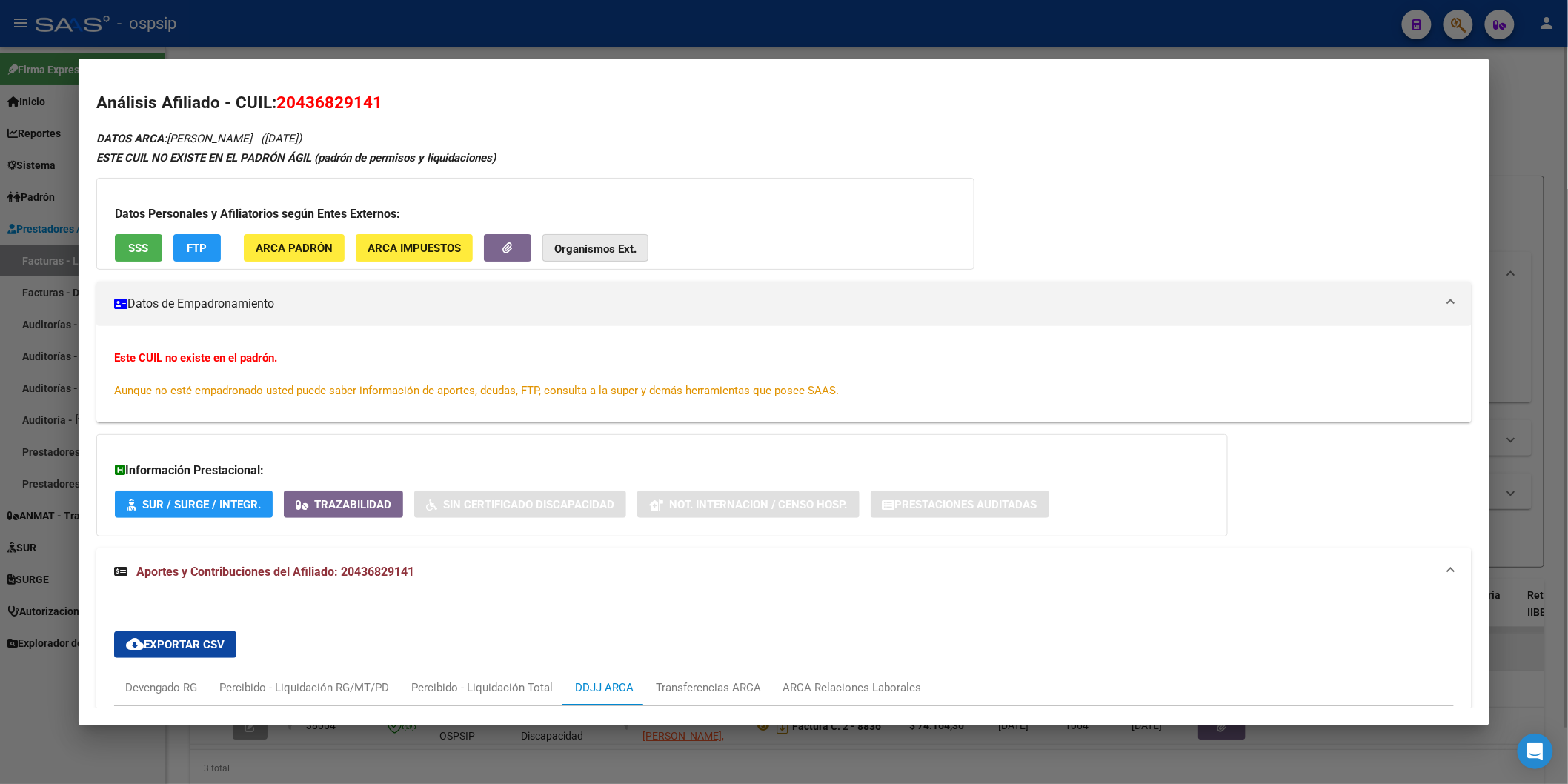
click at [568, 252] on strong "Organismos Ext." at bounding box center [595, 249] width 82 height 13
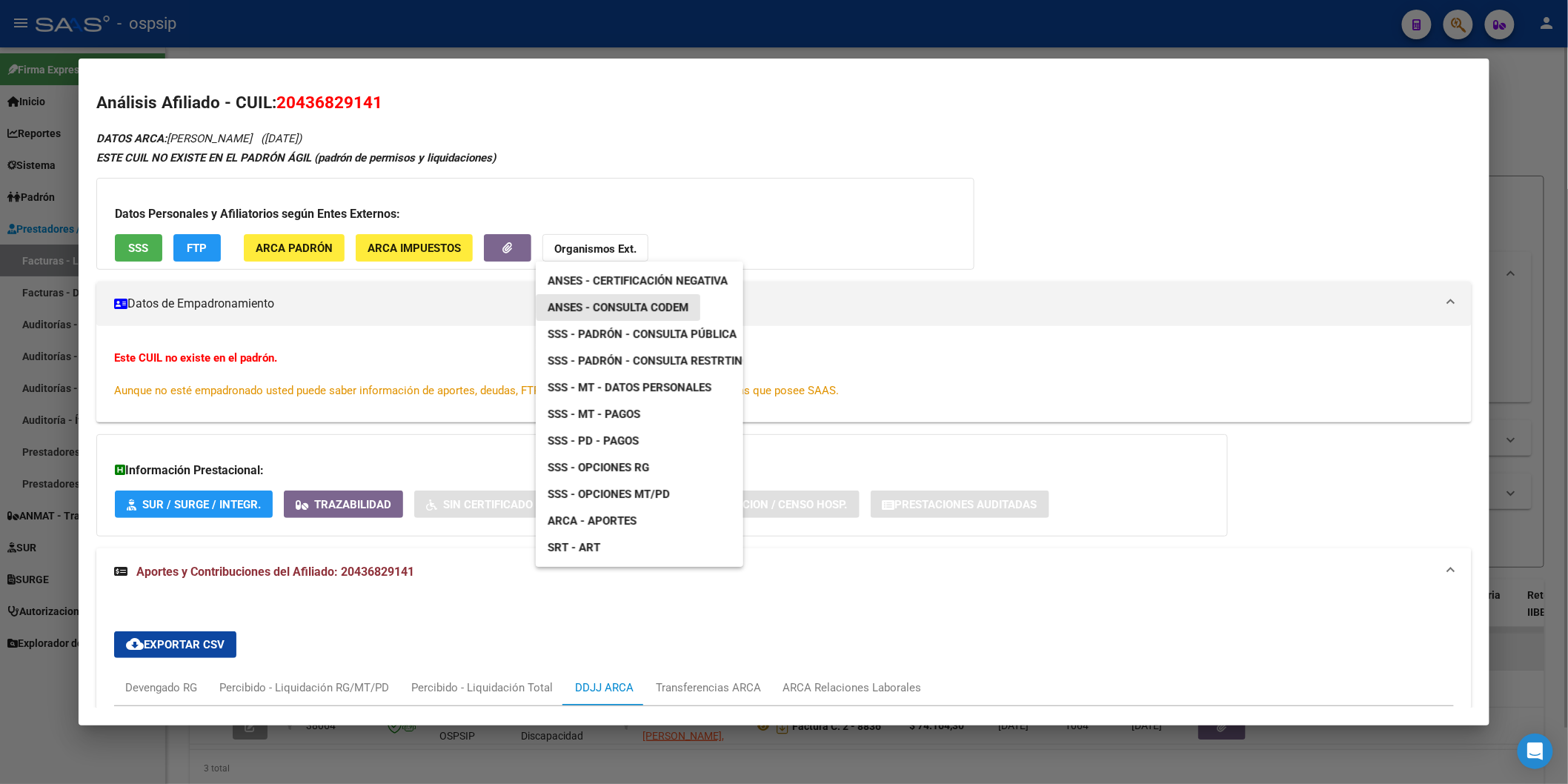
click at [673, 297] on link "ANSES - Consulta CODEM" at bounding box center [618, 307] width 165 height 26
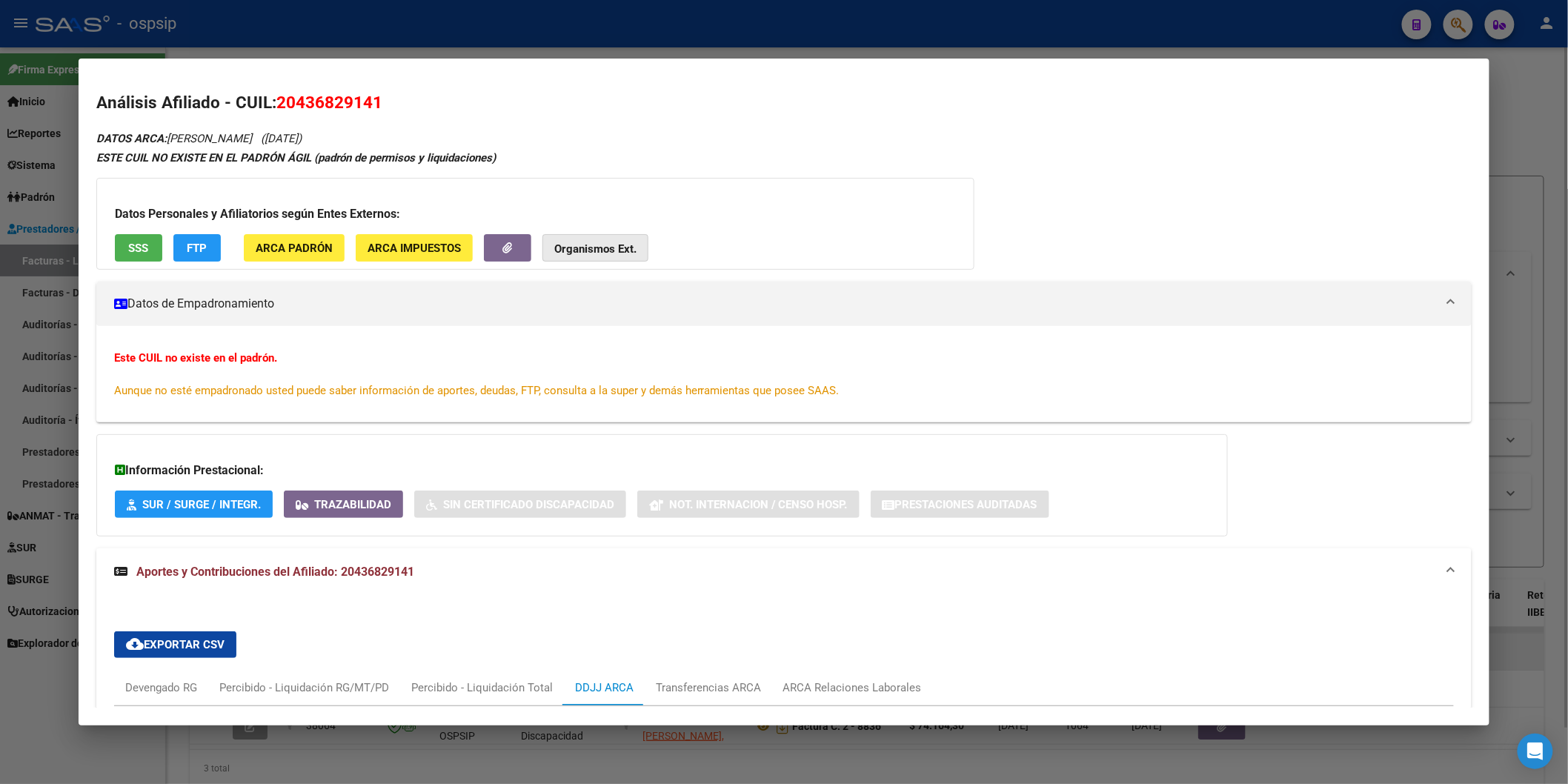
click at [612, 250] on strong "Organismos Ext." at bounding box center [595, 249] width 82 height 13
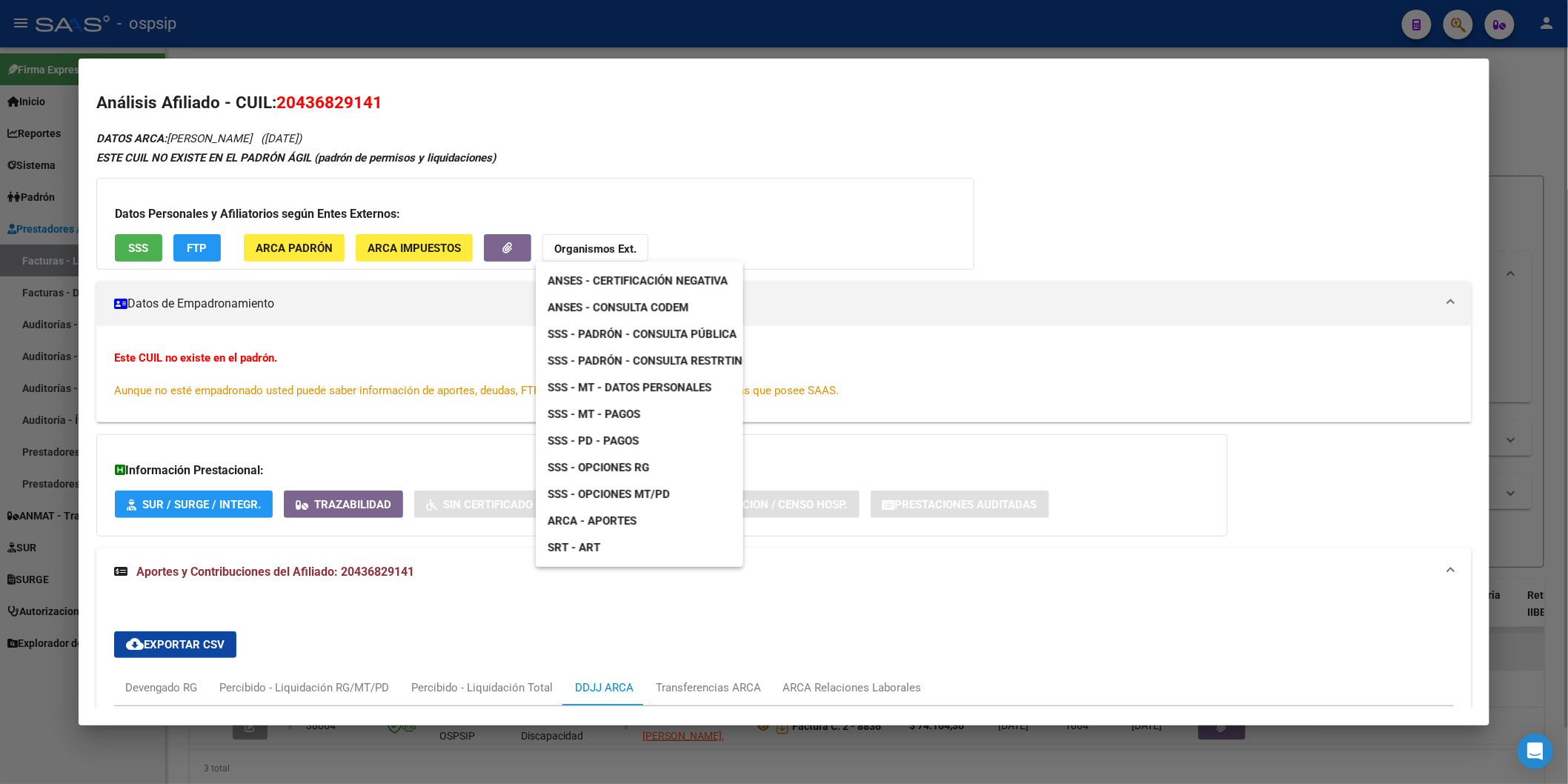
click at [698, 331] on span "SSS - Padrón - Consulta Pública" at bounding box center [642, 334] width 189 height 13
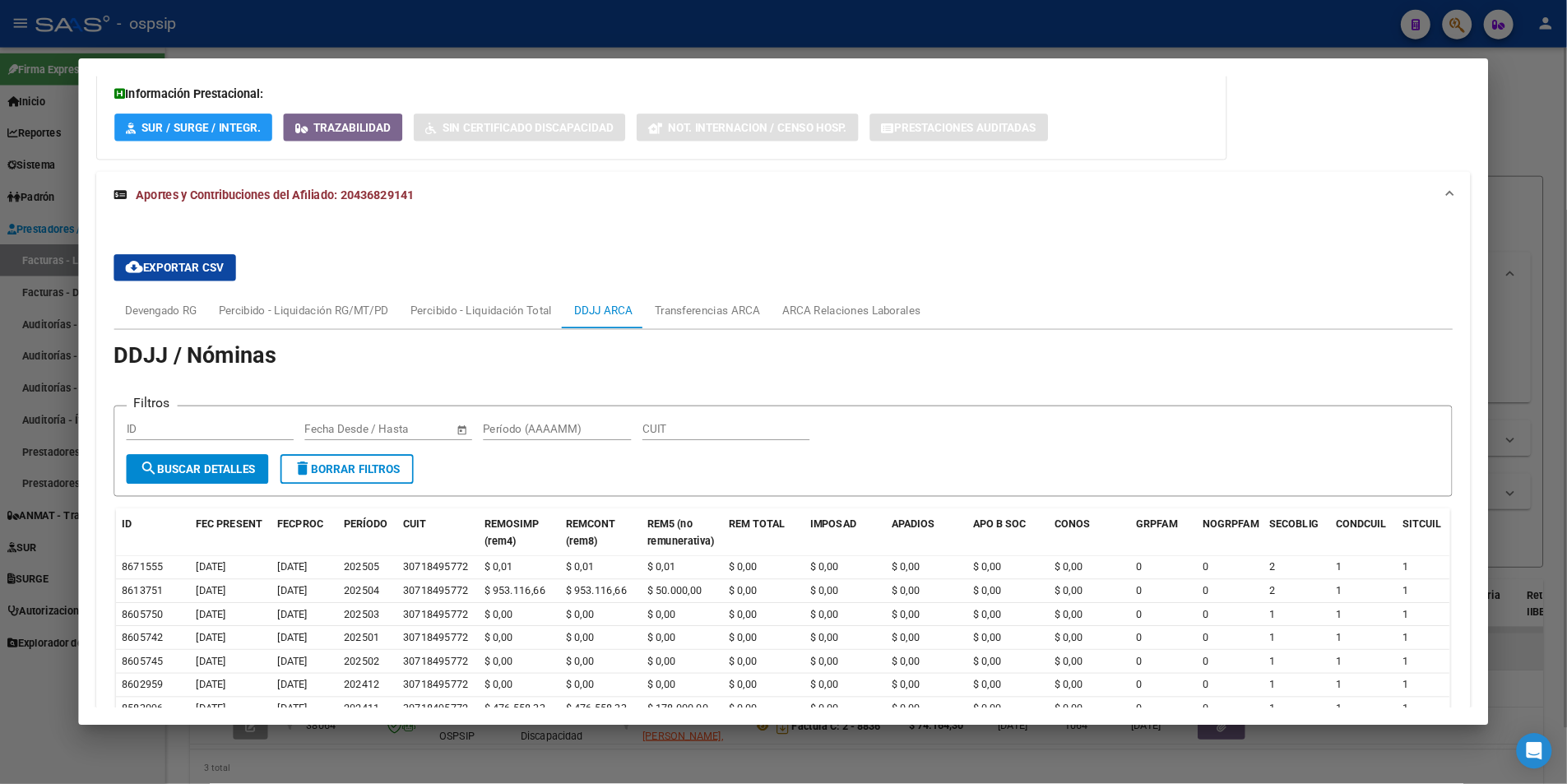
scroll to position [456, 0]
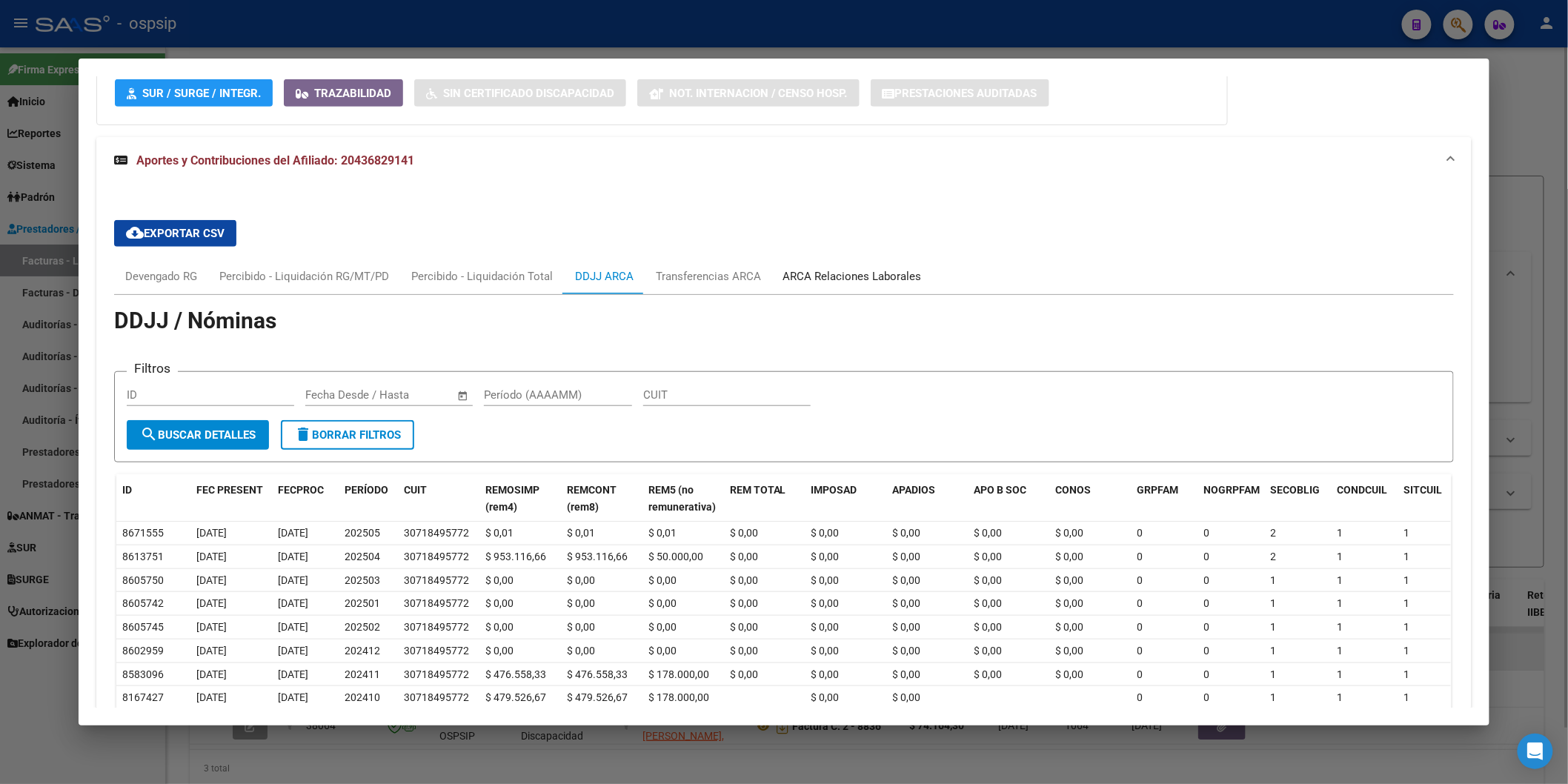
click at [805, 272] on div "ARCA Relaciones Laborales" at bounding box center [852, 277] width 138 height 16
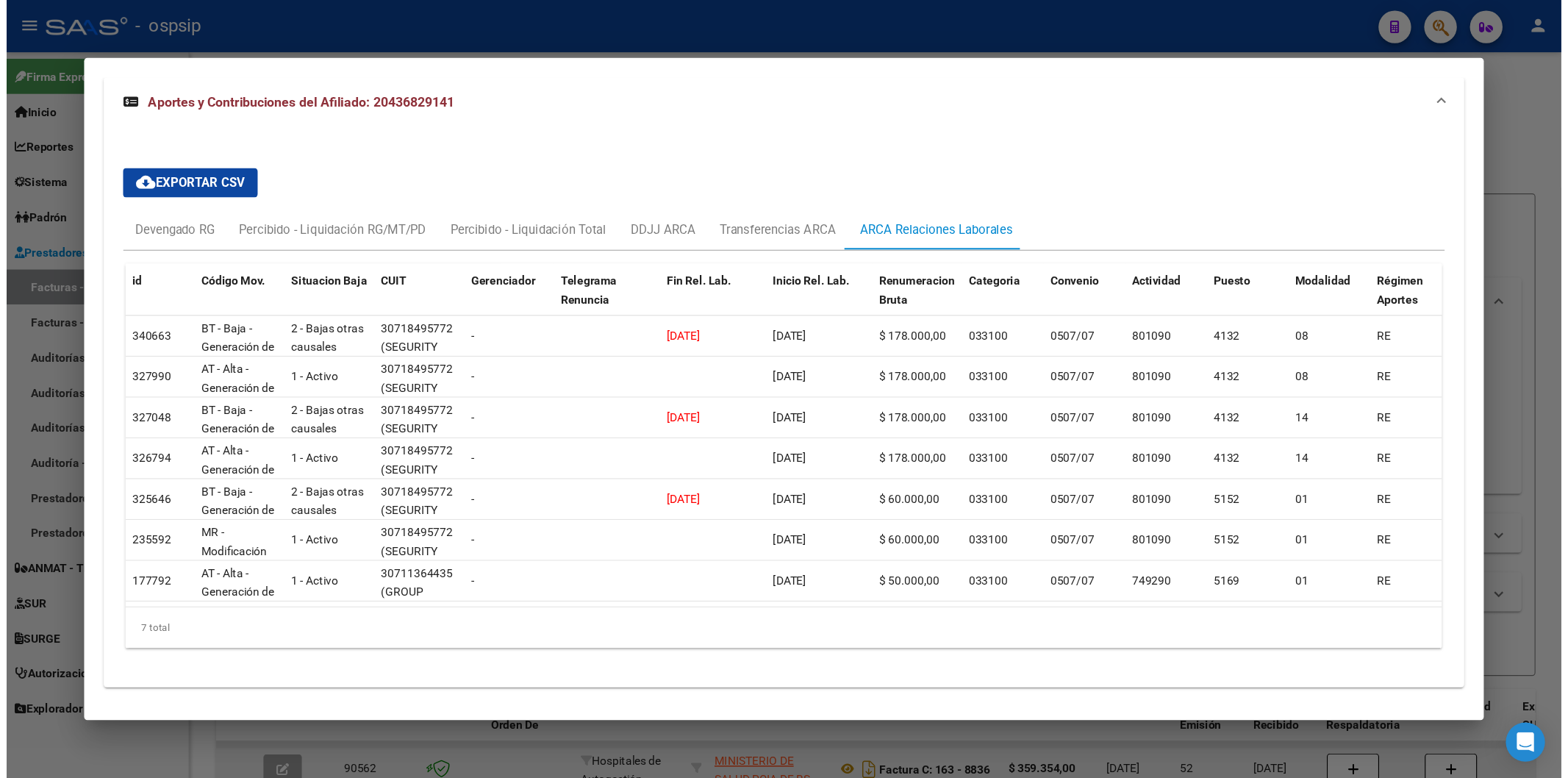
scroll to position [437, 0]
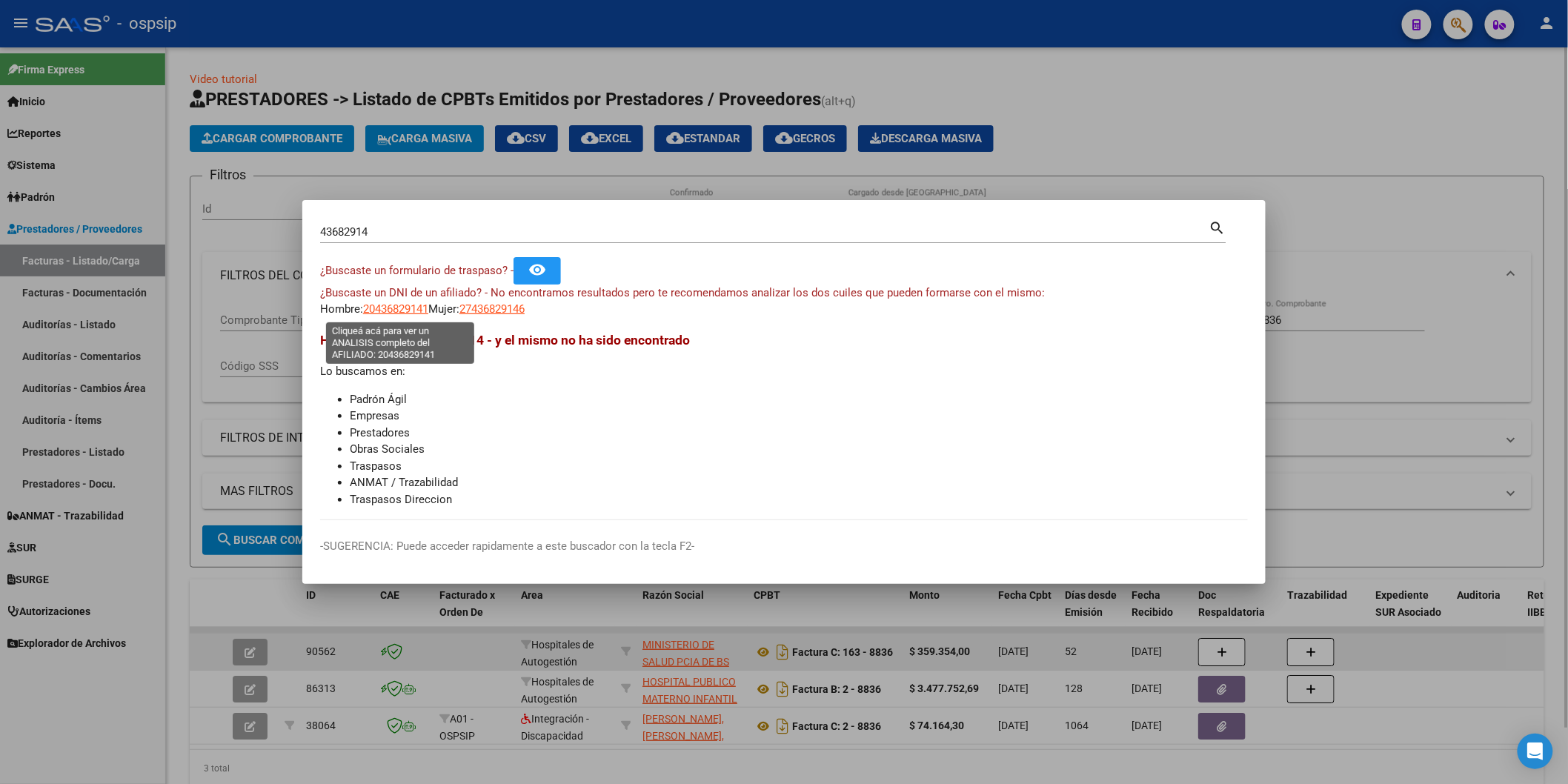
click at [389, 315] on span "20436829141" at bounding box center [395, 309] width 65 height 13
